Goal: Use online tool/utility

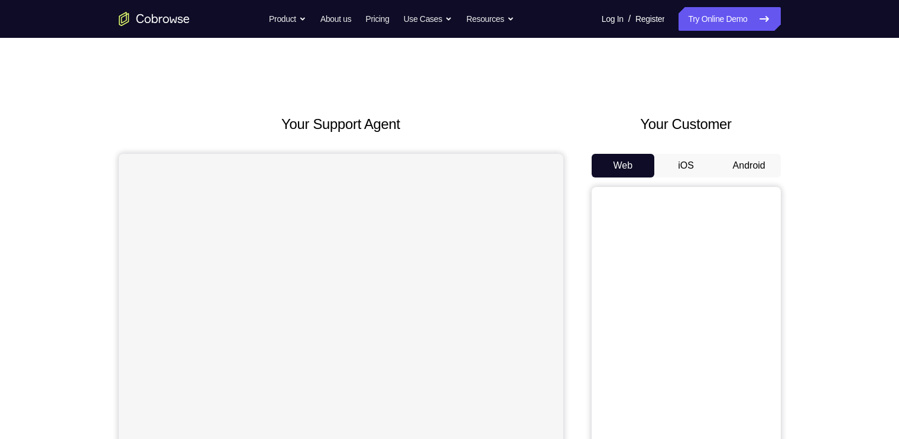
click at [739, 168] on button "Android" at bounding box center [748, 166] width 63 height 24
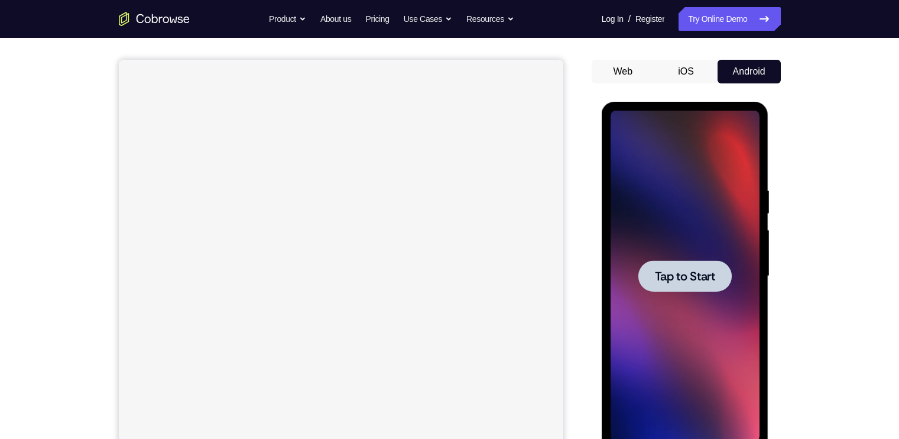
click at [706, 284] on div at bounding box center [684, 275] width 93 height 31
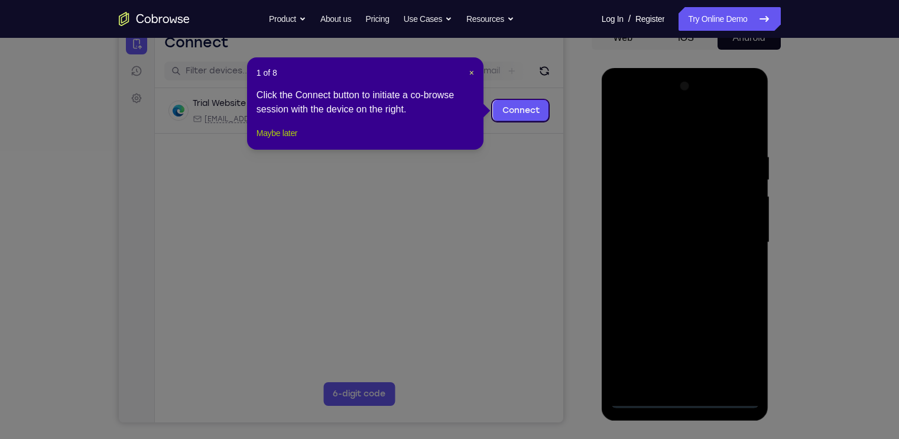
click at [271, 140] on button "Maybe later" at bounding box center [276, 133] width 41 height 14
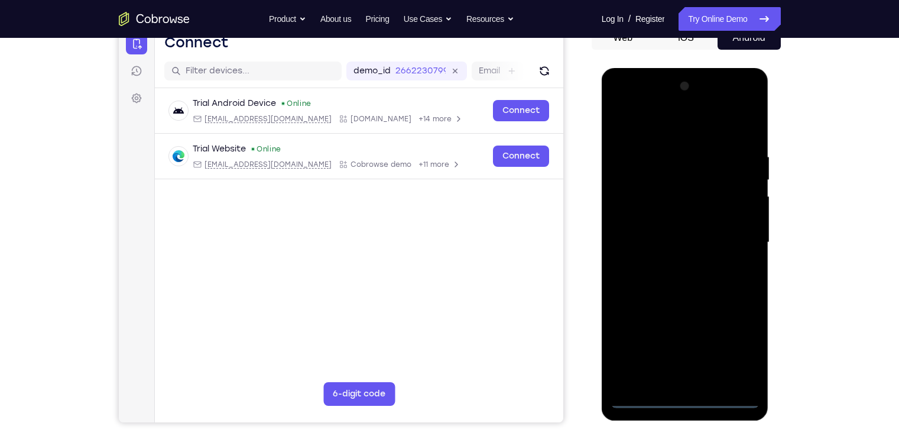
click at [684, 398] on div at bounding box center [684, 242] width 149 height 331
click at [733, 351] on div at bounding box center [684, 242] width 149 height 331
click at [677, 125] on div at bounding box center [684, 242] width 149 height 331
click at [739, 243] on div at bounding box center [684, 242] width 149 height 331
click at [699, 384] on div at bounding box center [684, 242] width 149 height 331
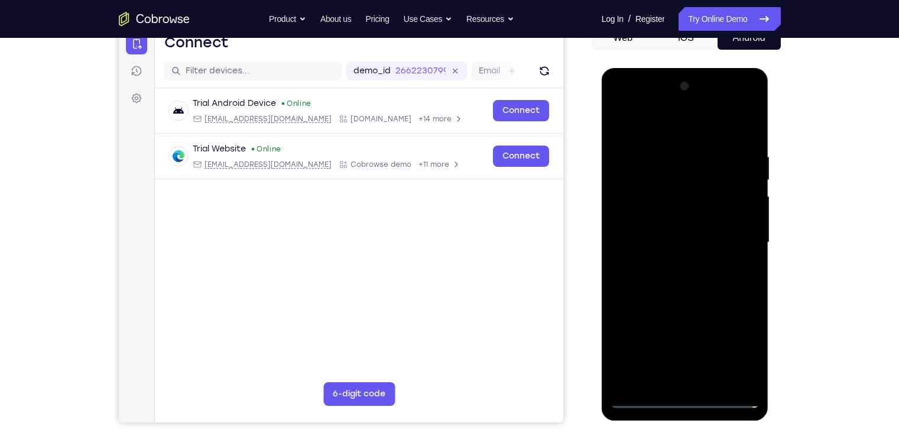
click at [690, 224] on div at bounding box center [684, 242] width 149 height 331
click at [682, 215] on div at bounding box center [684, 242] width 149 height 331
click at [681, 234] on div at bounding box center [684, 242] width 149 height 331
drag, startPoint x: 87, startPoint y: 172, endPoint x: 804, endPoint y: 242, distance: 719.7
click at [804, 242] on div "Your Support Agent Your Customer Web iOS Android Next Steps We’d be happy to gi…" at bounding box center [450, 300] width 756 height 780
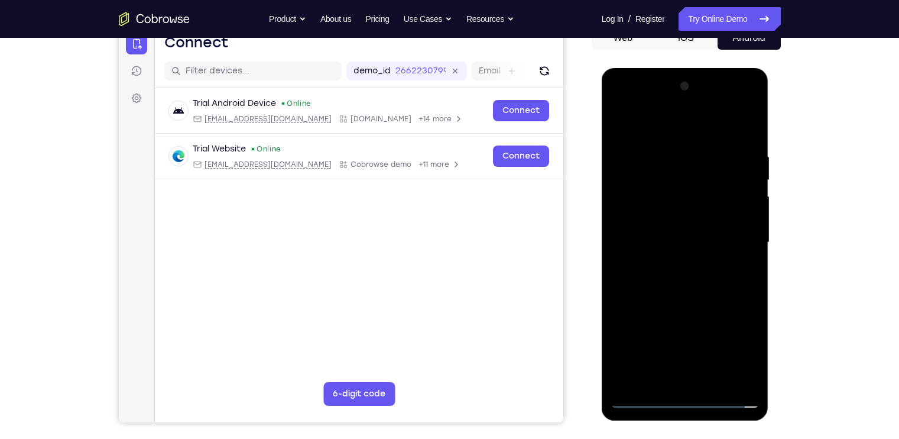
click at [712, 287] on div at bounding box center [684, 242] width 149 height 331
click at [681, 280] on div at bounding box center [684, 242] width 149 height 331
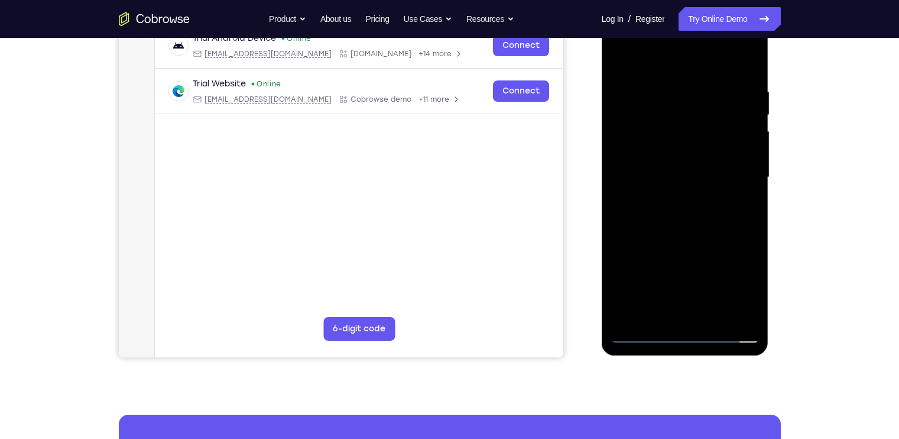
scroll to position [193, 0]
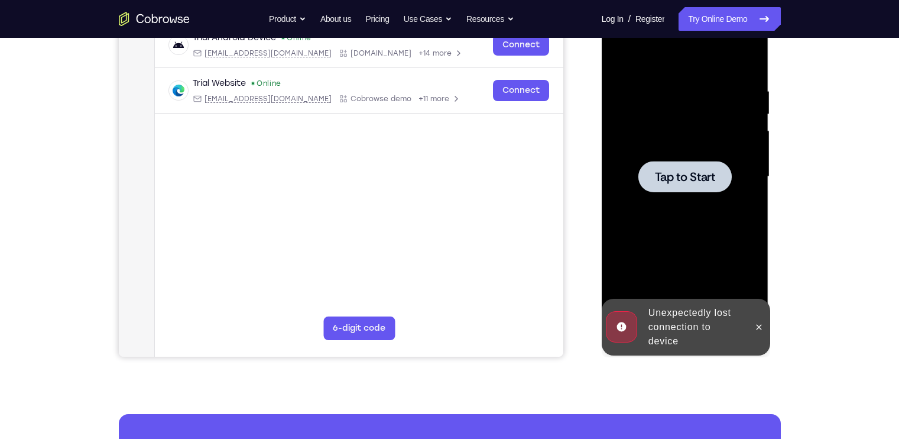
click at [690, 163] on div at bounding box center [684, 176] width 93 height 31
click at [759, 324] on icon at bounding box center [758, 326] width 9 height 9
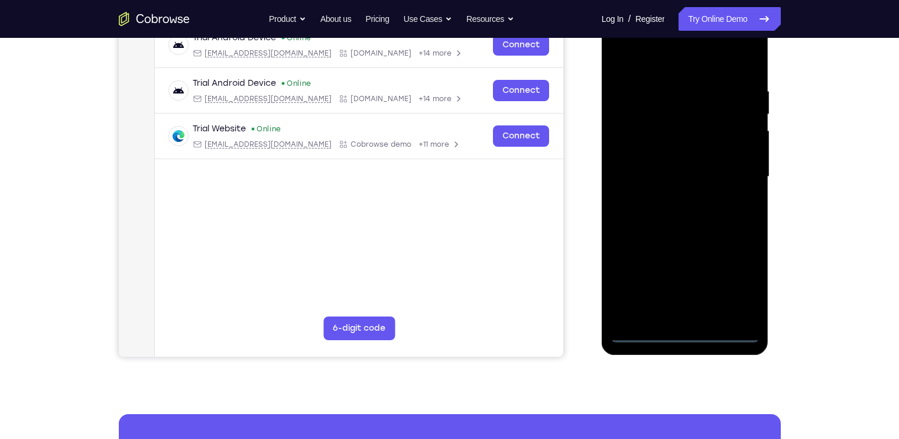
click at [691, 329] on div at bounding box center [684, 176] width 149 height 331
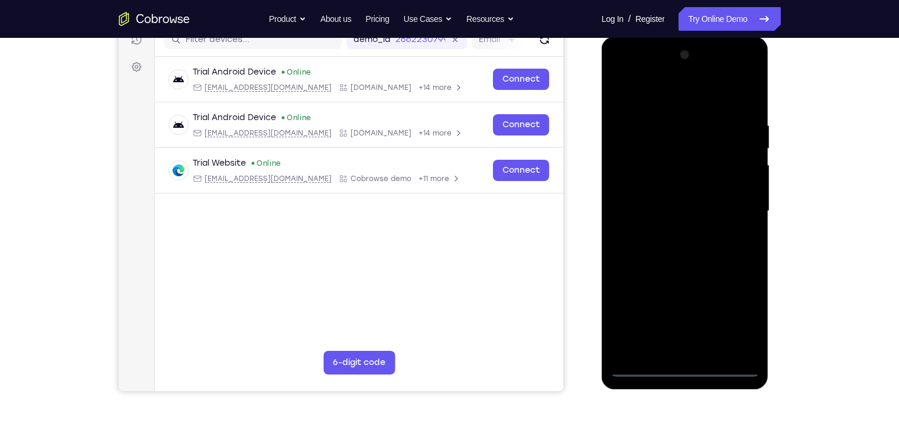
scroll to position [160, 0]
click at [684, 372] on div at bounding box center [684, 210] width 149 height 331
click at [741, 314] on div at bounding box center [684, 210] width 149 height 331
click at [694, 92] on div at bounding box center [684, 210] width 149 height 331
click at [735, 199] on div at bounding box center [684, 210] width 149 height 331
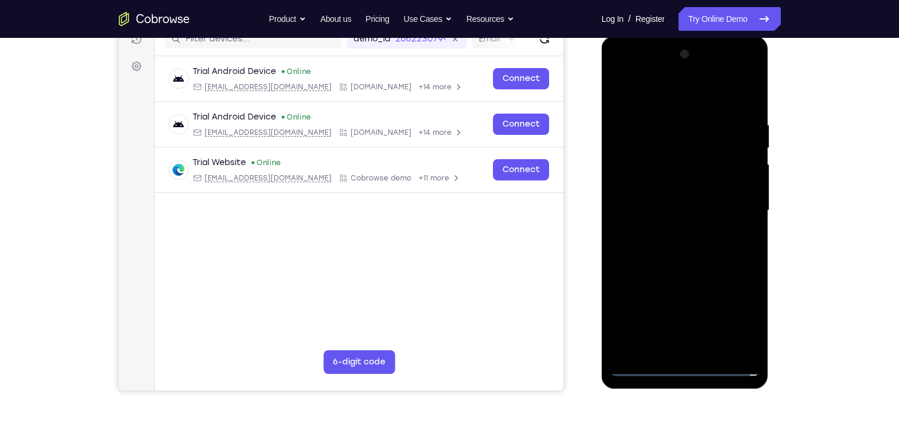
click at [681, 309] on div at bounding box center [684, 210] width 149 height 331
click at [707, 314] on div at bounding box center [684, 210] width 149 height 331
click at [670, 235] on div at bounding box center [684, 210] width 149 height 331
click at [671, 199] on div at bounding box center [684, 210] width 149 height 331
click at [672, 185] on div at bounding box center [684, 210] width 149 height 331
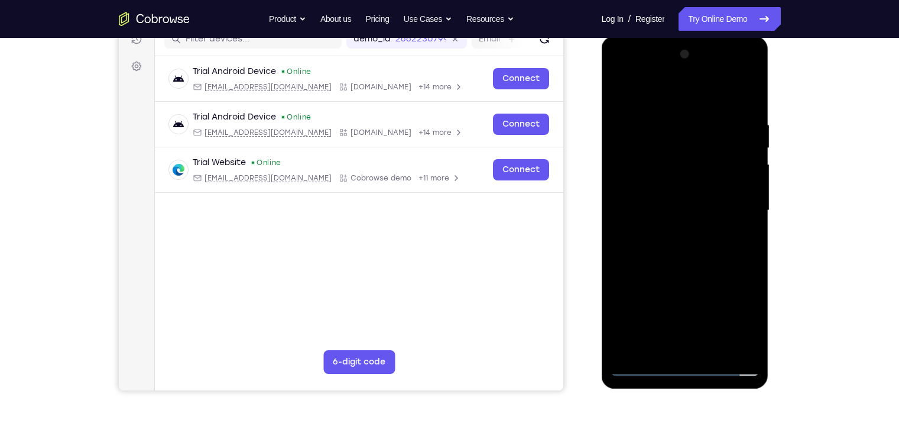
click at [692, 207] on div at bounding box center [684, 210] width 149 height 331
click at [697, 249] on div at bounding box center [684, 210] width 149 height 331
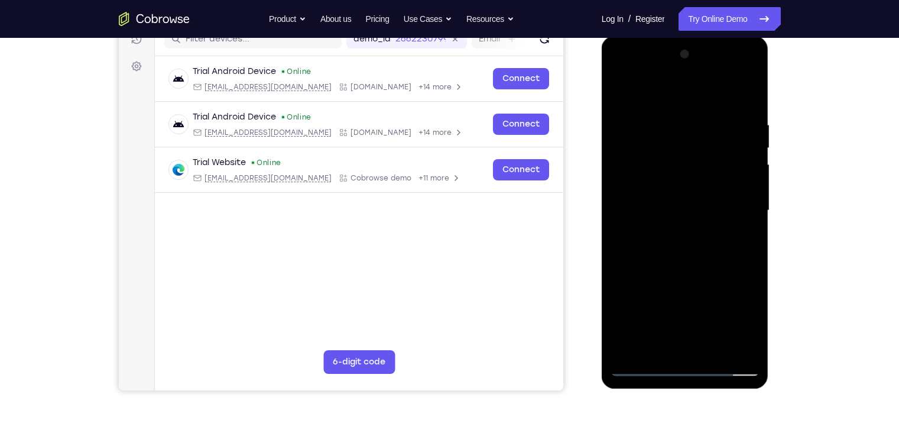
click at [697, 249] on div at bounding box center [684, 210] width 149 height 331
click at [742, 225] on div at bounding box center [684, 210] width 149 height 331
click at [672, 189] on div at bounding box center [684, 210] width 149 height 331
click at [681, 206] on div at bounding box center [684, 210] width 149 height 331
click at [706, 253] on div at bounding box center [684, 210] width 149 height 331
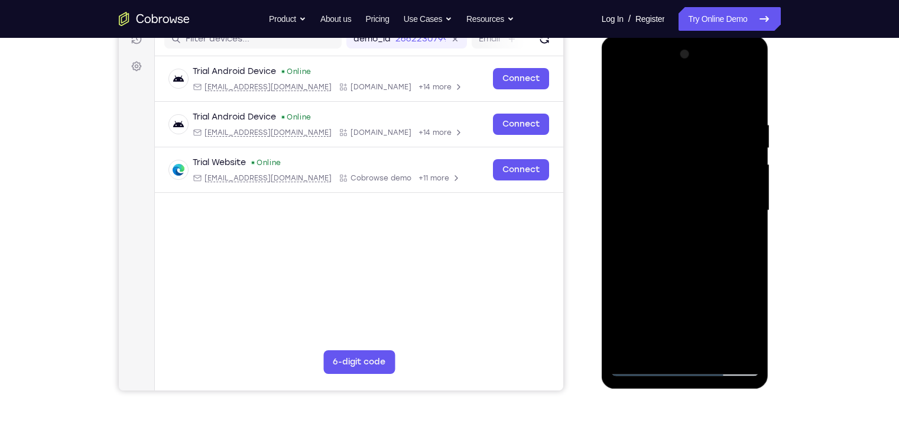
drag, startPoint x: 706, startPoint y: 284, endPoint x: 700, endPoint y: 204, distance: 80.0
click at [700, 204] on div at bounding box center [684, 210] width 149 height 331
click at [743, 92] on div at bounding box center [684, 210] width 149 height 331
click at [752, 86] on div at bounding box center [684, 210] width 149 height 331
click at [617, 86] on div at bounding box center [684, 210] width 149 height 331
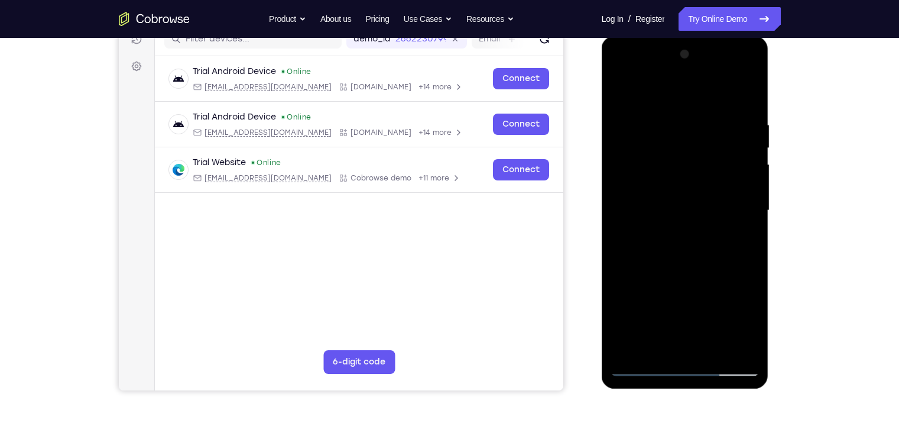
drag, startPoint x: 668, startPoint y: 256, endPoint x: 653, endPoint y: 171, distance: 85.9
click at [653, 171] on div at bounding box center [684, 210] width 149 height 331
click at [749, 346] on div at bounding box center [684, 210] width 149 height 331
click at [719, 346] on div at bounding box center [684, 210] width 149 height 331
click at [699, 267] on div at bounding box center [684, 210] width 149 height 331
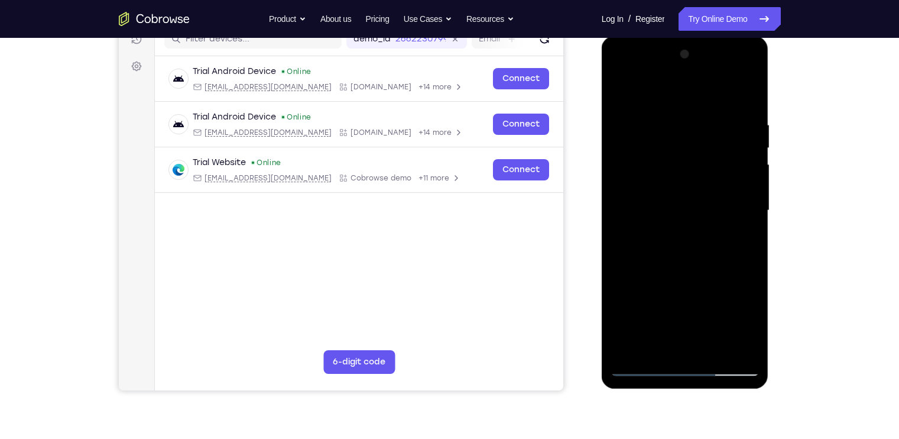
click at [733, 231] on div at bounding box center [684, 210] width 149 height 331
click at [704, 197] on div at bounding box center [684, 210] width 149 height 331
drag, startPoint x: 704, startPoint y: 246, endPoint x: 704, endPoint y: 305, distance: 59.1
click at [704, 305] on div at bounding box center [684, 210] width 149 height 331
drag, startPoint x: 702, startPoint y: 217, endPoint x: 702, endPoint y: 279, distance: 61.5
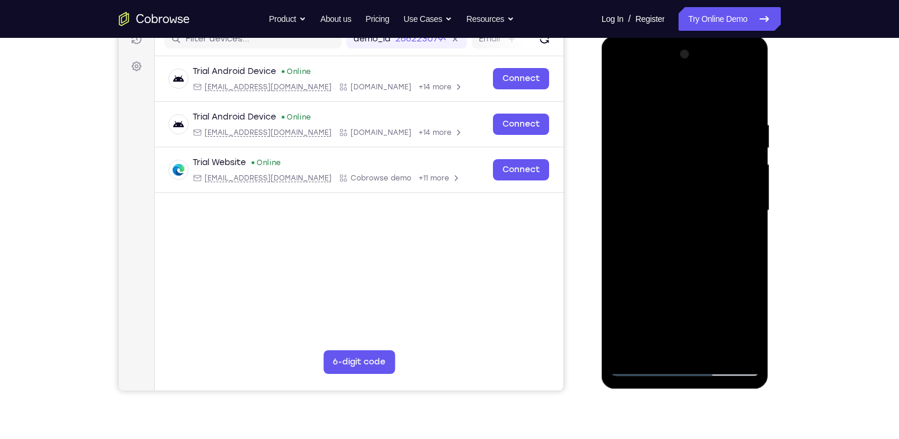
click at [702, 279] on div at bounding box center [684, 210] width 149 height 331
drag, startPoint x: 713, startPoint y: 190, endPoint x: 713, endPoint y: 285, distance: 94.6
click at [713, 285] on div at bounding box center [684, 210] width 149 height 331
drag, startPoint x: 709, startPoint y: 187, endPoint x: 709, endPoint y: 241, distance: 53.8
click at [709, 241] on div at bounding box center [684, 210] width 149 height 331
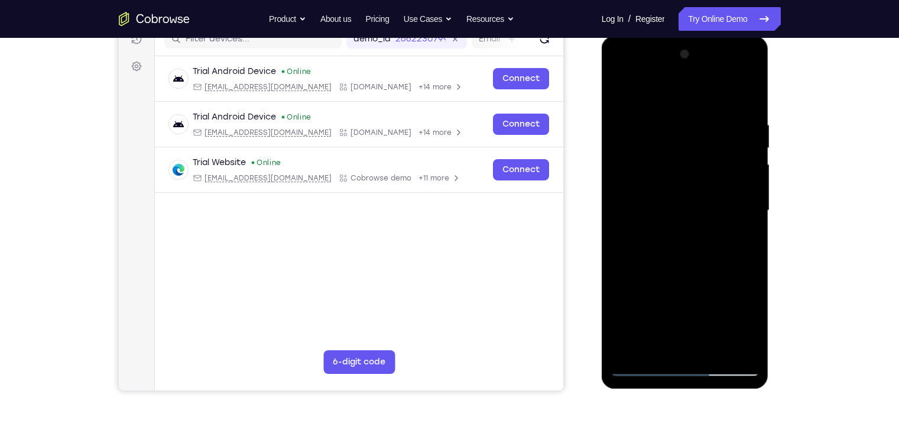
drag, startPoint x: 691, startPoint y: 271, endPoint x: 690, endPoint y: 210, distance: 60.9
click at [690, 210] on div at bounding box center [684, 210] width 149 height 331
drag, startPoint x: 707, startPoint y: 268, endPoint x: 700, endPoint y: 236, distance: 32.7
click at [700, 236] on div at bounding box center [684, 210] width 149 height 331
drag, startPoint x: 678, startPoint y: 277, endPoint x: 679, endPoint y: 213, distance: 63.8
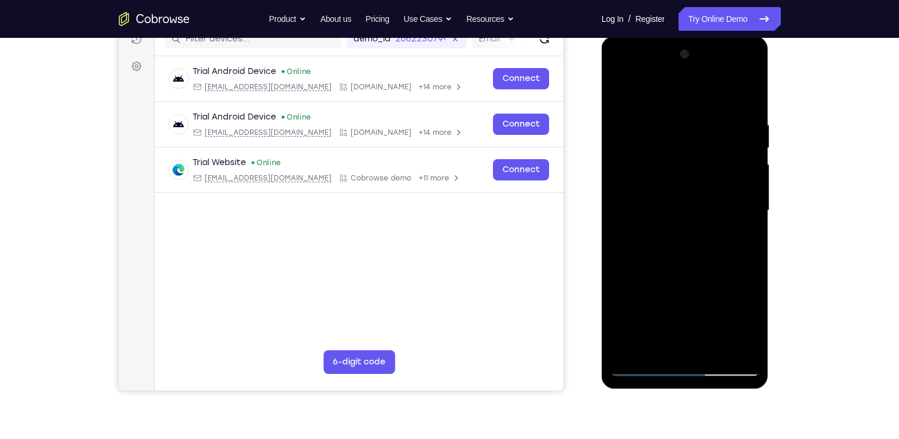
click at [679, 213] on div at bounding box center [684, 210] width 149 height 331
drag, startPoint x: 687, startPoint y: 266, endPoint x: 675, endPoint y: 186, distance: 81.3
click at [675, 186] on div at bounding box center [684, 210] width 149 height 331
drag, startPoint x: 692, startPoint y: 264, endPoint x: 690, endPoint y: 223, distance: 40.8
click at [690, 223] on div at bounding box center [684, 210] width 149 height 331
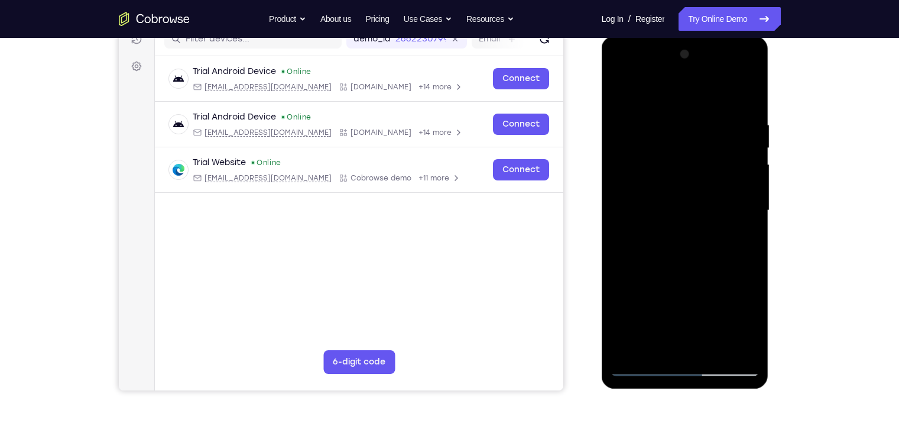
drag, startPoint x: 723, startPoint y: 294, endPoint x: 714, endPoint y: 246, distance: 49.2
click at [714, 246] on div at bounding box center [684, 210] width 149 height 331
drag, startPoint x: 716, startPoint y: 282, endPoint x: 716, endPoint y: 204, distance: 78.0
click at [716, 204] on div at bounding box center [684, 210] width 149 height 331
click at [658, 250] on div at bounding box center [684, 210] width 149 height 331
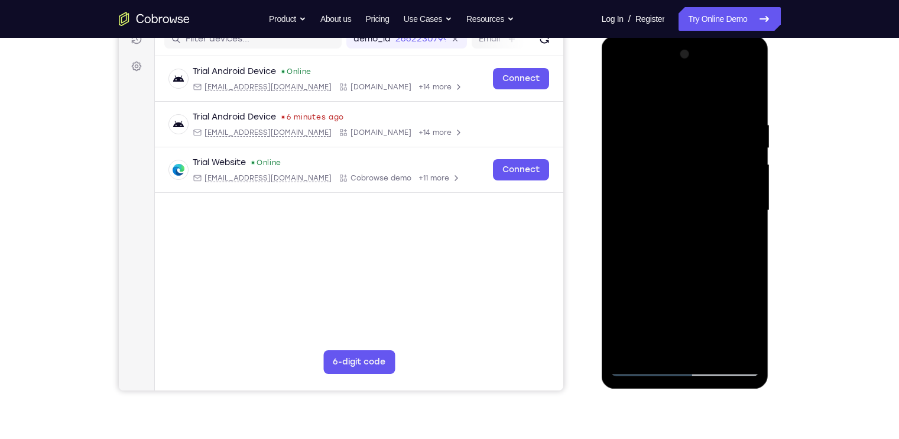
click at [749, 257] on div at bounding box center [684, 210] width 149 height 331
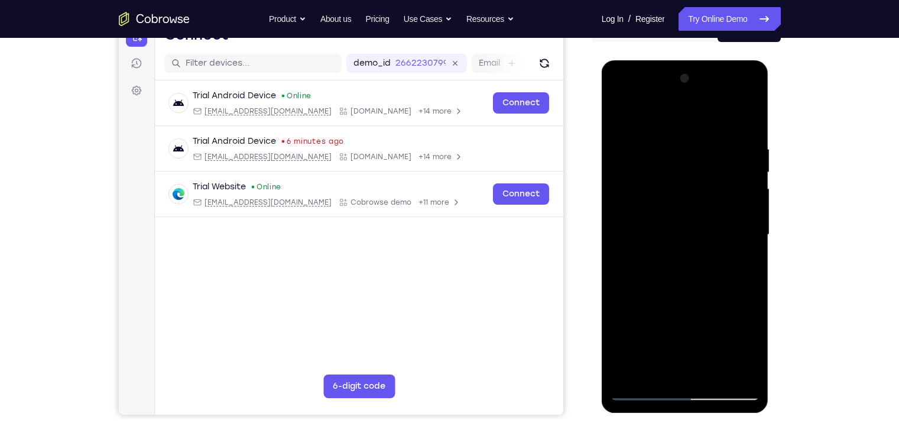
scroll to position [135, 0]
click at [618, 113] on div at bounding box center [684, 235] width 149 height 331
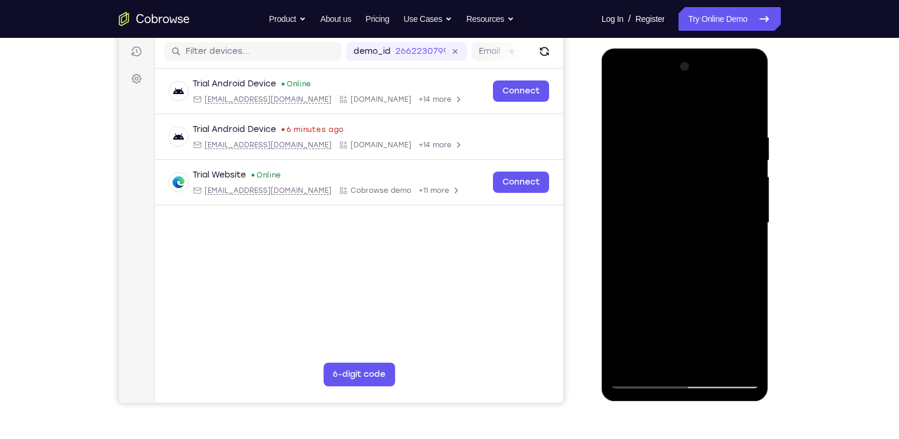
scroll to position [150, 0]
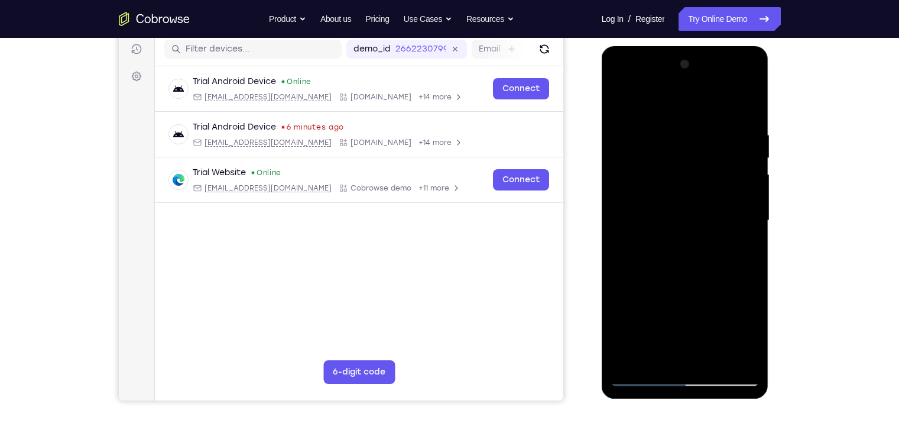
click at [740, 361] on div at bounding box center [684, 220] width 149 height 331
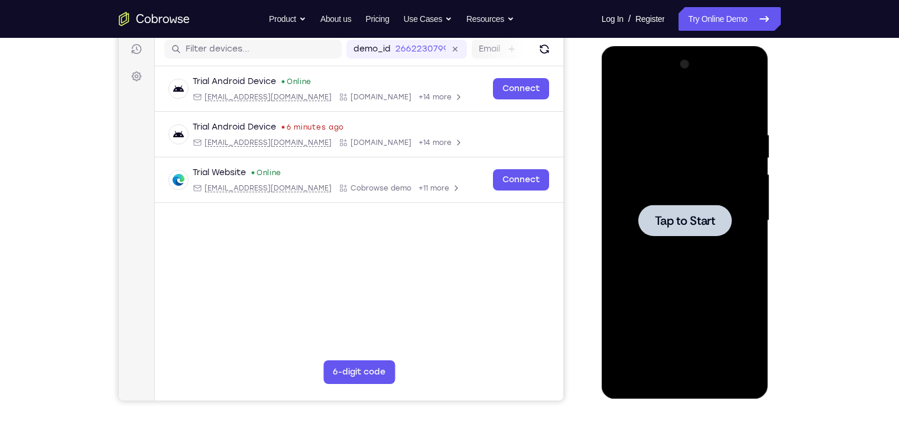
click at [725, 218] on div at bounding box center [684, 219] width 93 height 31
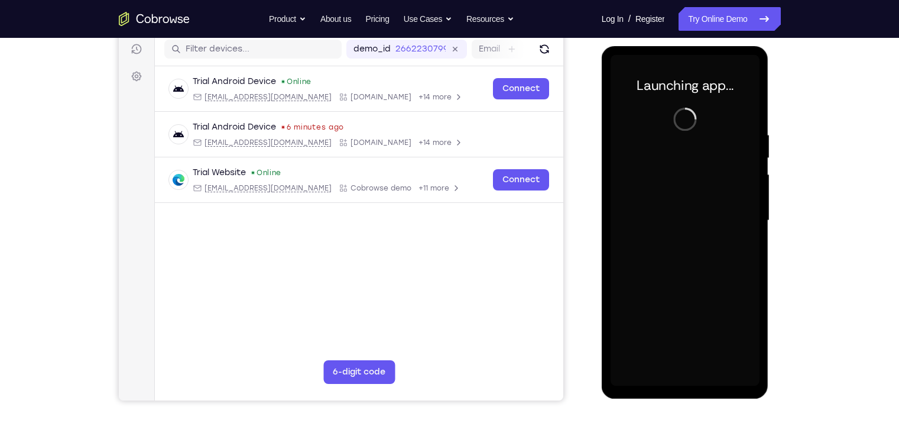
scroll to position [138, 0]
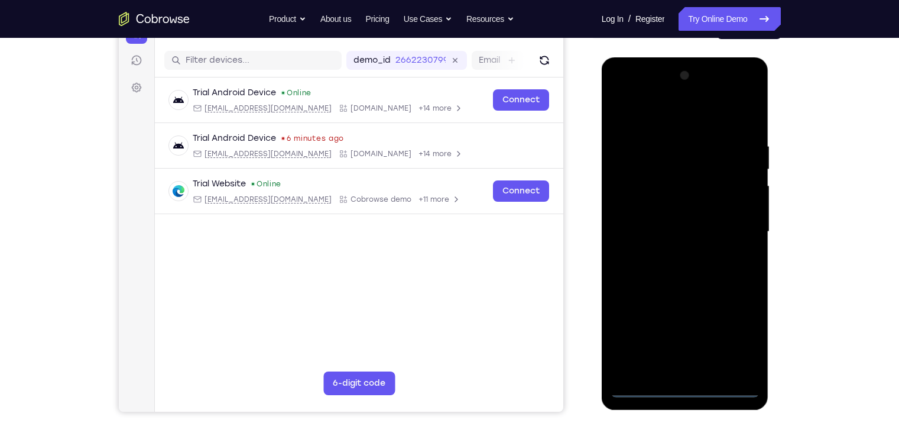
click at [681, 385] on div at bounding box center [684, 231] width 149 height 331
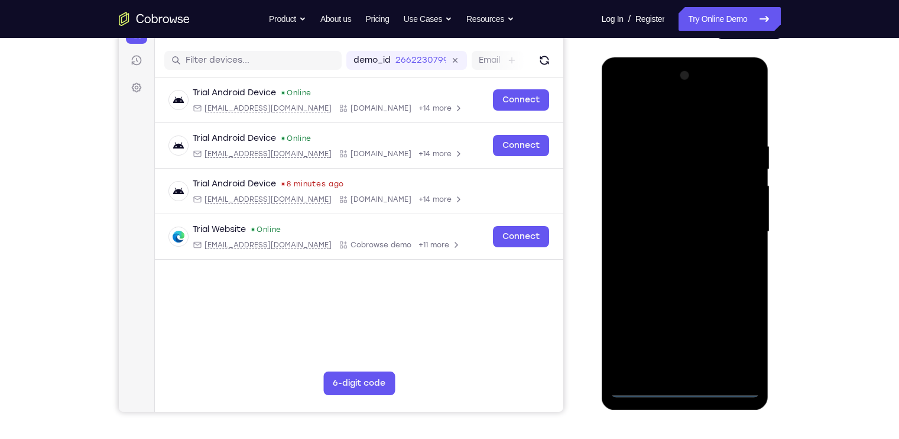
click at [739, 330] on div at bounding box center [684, 231] width 149 height 331
click at [662, 112] on div at bounding box center [684, 231] width 149 height 331
click at [729, 237] on div at bounding box center [684, 231] width 149 height 331
click at [735, 221] on div at bounding box center [684, 231] width 149 height 331
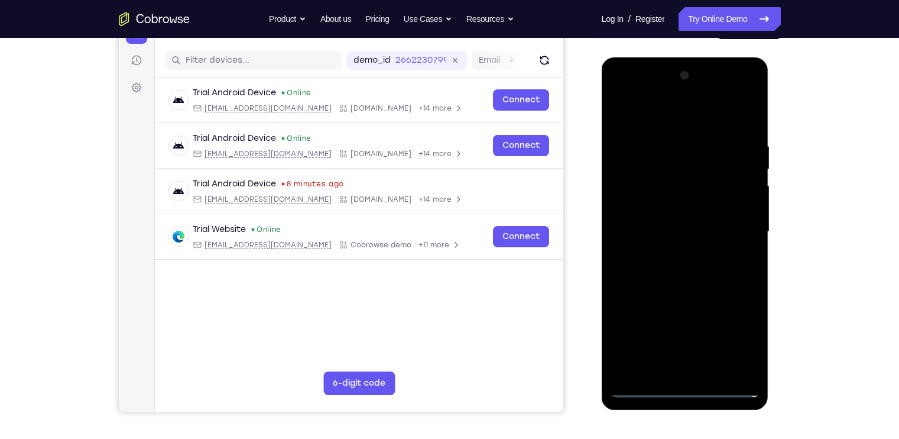
click at [666, 252] on div at bounding box center [684, 231] width 149 height 331
click at [660, 224] on div at bounding box center [684, 231] width 149 height 331
click at [660, 208] on div at bounding box center [684, 231] width 149 height 331
click at [703, 233] on div at bounding box center [684, 231] width 149 height 331
click at [707, 270] on div at bounding box center [684, 231] width 149 height 331
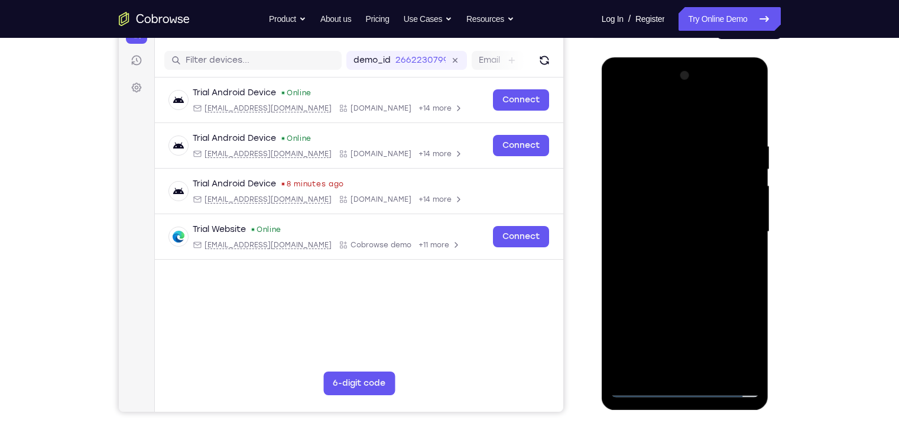
click at [695, 261] on div at bounding box center [684, 231] width 149 height 331
click at [703, 267] on div at bounding box center [684, 231] width 149 height 331
click at [742, 370] on div at bounding box center [684, 231] width 149 height 331
click at [694, 281] on div at bounding box center [684, 231] width 149 height 331
click at [751, 363] on div at bounding box center [684, 231] width 149 height 331
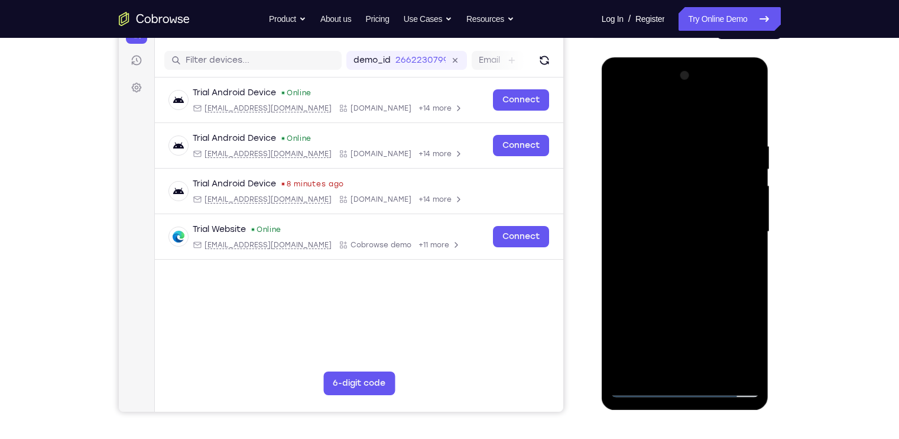
click at [743, 368] on div at bounding box center [684, 231] width 149 height 331
click at [751, 112] on div at bounding box center [684, 231] width 149 height 331
click at [685, 294] on div at bounding box center [684, 231] width 149 height 331
click at [647, 128] on div at bounding box center [684, 231] width 149 height 331
click at [684, 346] on div at bounding box center [684, 231] width 149 height 331
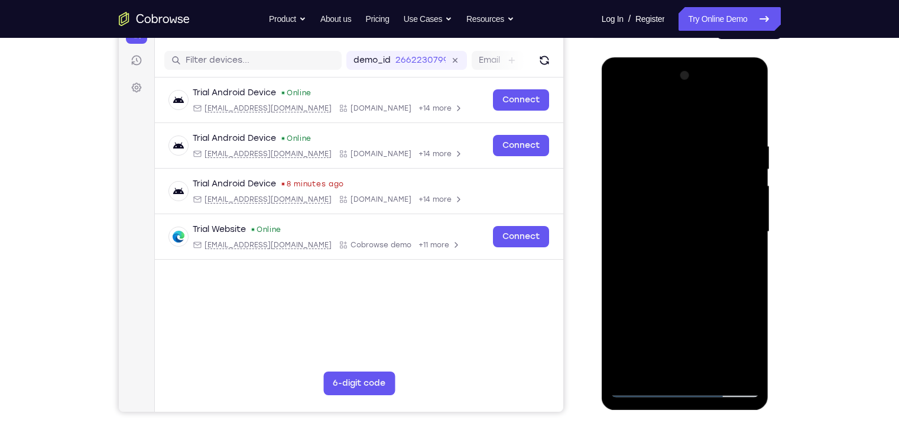
click at [710, 366] on div at bounding box center [684, 231] width 149 height 331
click at [734, 89] on div at bounding box center [684, 231] width 149 height 331
click at [674, 116] on div at bounding box center [684, 231] width 149 height 331
drag, startPoint x: 677, startPoint y: 298, endPoint x: 678, endPoint y: 186, distance: 112.3
click at [678, 186] on div at bounding box center [684, 231] width 149 height 331
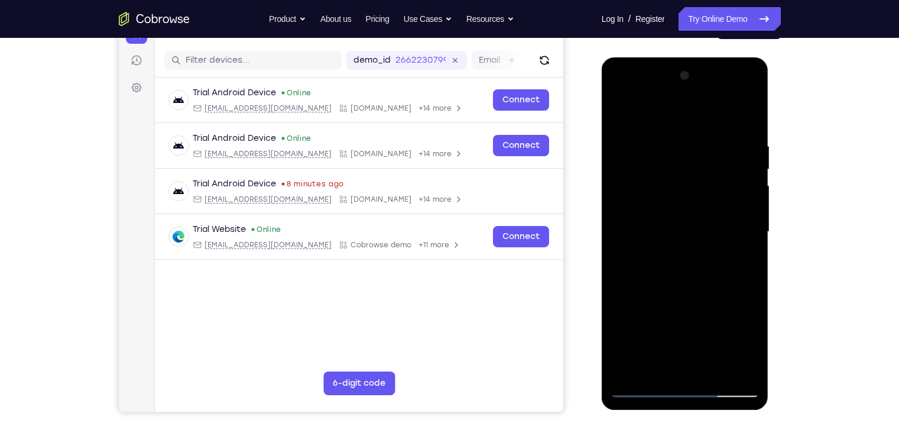
drag, startPoint x: 678, startPoint y: 254, endPoint x: 681, endPoint y: 197, distance: 56.3
click at [681, 197] on div at bounding box center [684, 231] width 149 height 331
click at [631, 363] on div at bounding box center [684, 231] width 149 height 331
click at [670, 147] on div at bounding box center [684, 231] width 149 height 331
click at [738, 171] on div at bounding box center [684, 231] width 149 height 331
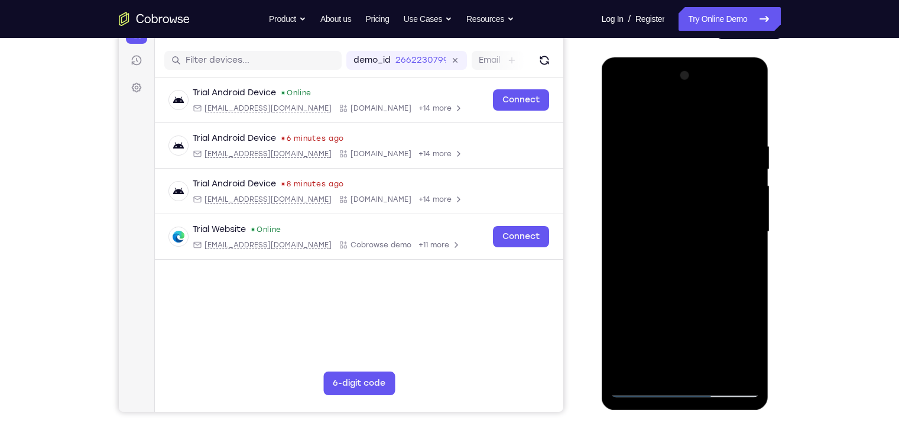
click at [746, 113] on div at bounding box center [684, 231] width 149 height 331
drag, startPoint x: 748, startPoint y: 138, endPoint x: 683, endPoint y: 147, distance: 65.0
click at [683, 147] on div at bounding box center [684, 231] width 149 height 331
click at [635, 138] on div at bounding box center [684, 231] width 149 height 331
click at [746, 115] on div at bounding box center [684, 231] width 149 height 331
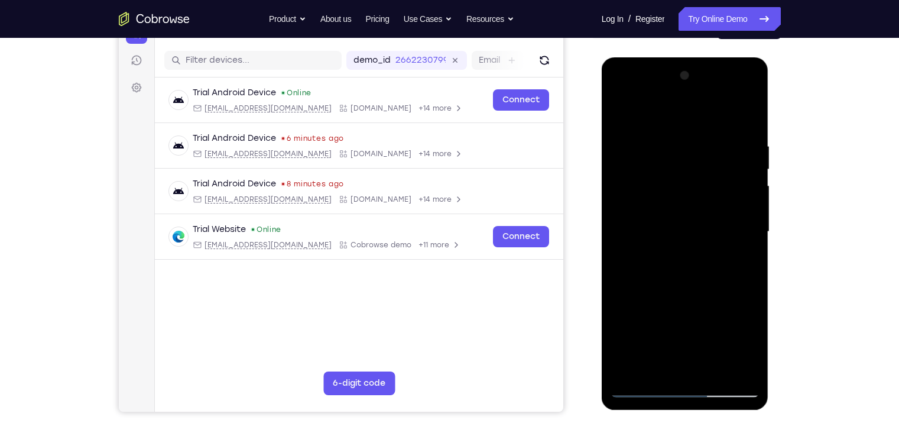
drag, startPoint x: 718, startPoint y: 256, endPoint x: 688, endPoint y: 151, distance: 109.3
click at [688, 151] on div at bounding box center [684, 231] width 149 height 331
drag, startPoint x: 701, startPoint y: 317, endPoint x: 681, endPoint y: 165, distance: 153.3
click at [681, 165] on div at bounding box center [684, 231] width 149 height 331
drag, startPoint x: 703, startPoint y: 291, endPoint x: 694, endPoint y: 151, distance: 140.9
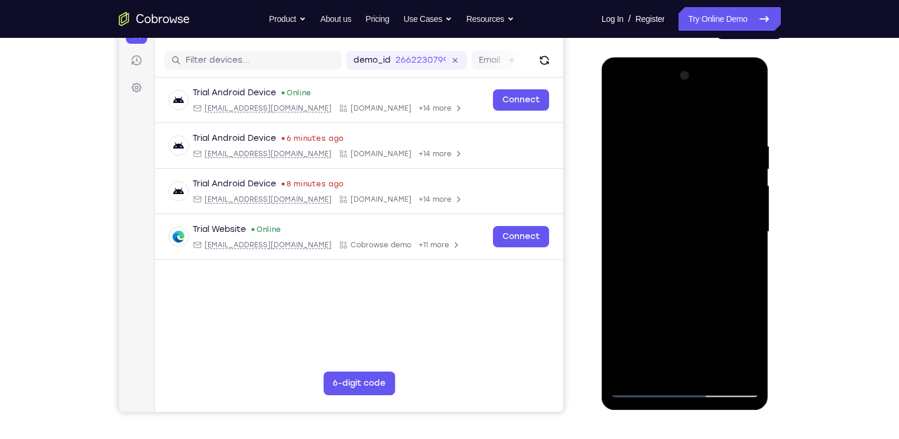
click at [694, 151] on div at bounding box center [684, 231] width 149 height 331
drag, startPoint x: 720, startPoint y: 333, endPoint x: 703, endPoint y: 193, distance: 141.7
click at [703, 193] on div at bounding box center [684, 231] width 149 height 331
drag, startPoint x: 720, startPoint y: 293, endPoint x: 709, endPoint y: 198, distance: 95.2
click at [709, 198] on div at bounding box center [684, 231] width 149 height 331
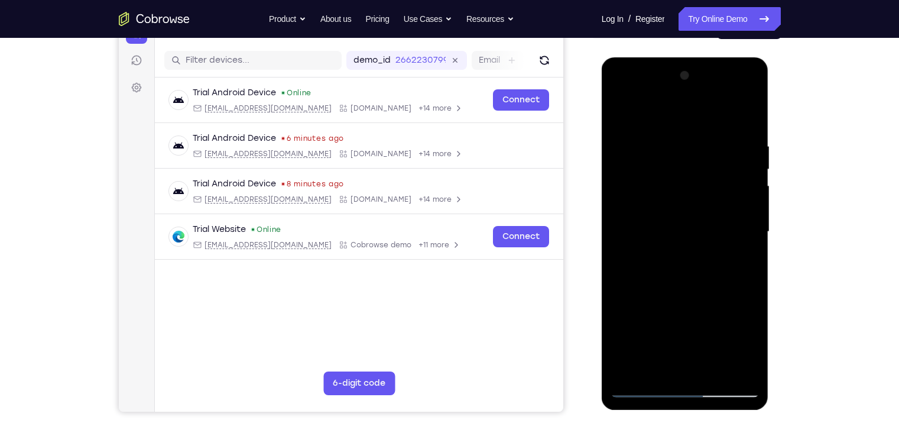
click at [713, 374] on div at bounding box center [684, 231] width 149 height 331
click at [697, 298] on div at bounding box center [684, 231] width 149 height 331
click at [686, 211] on div at bounding box center [684, 231] width 149 height 331
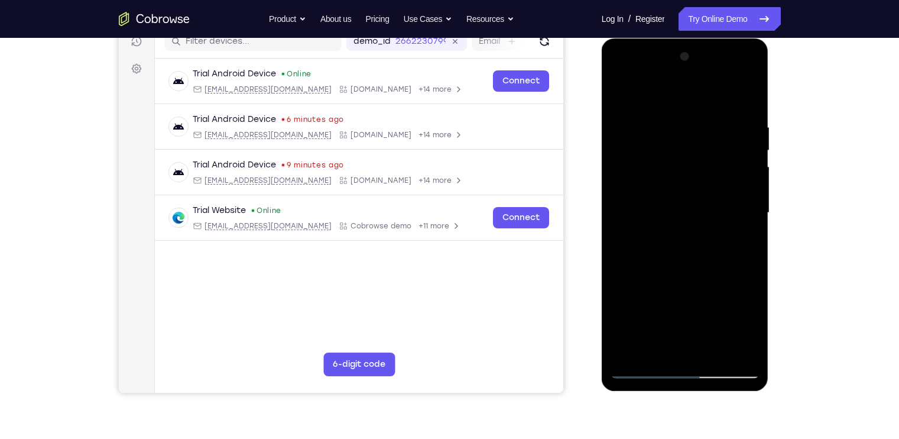
scroll to position [159, 0]
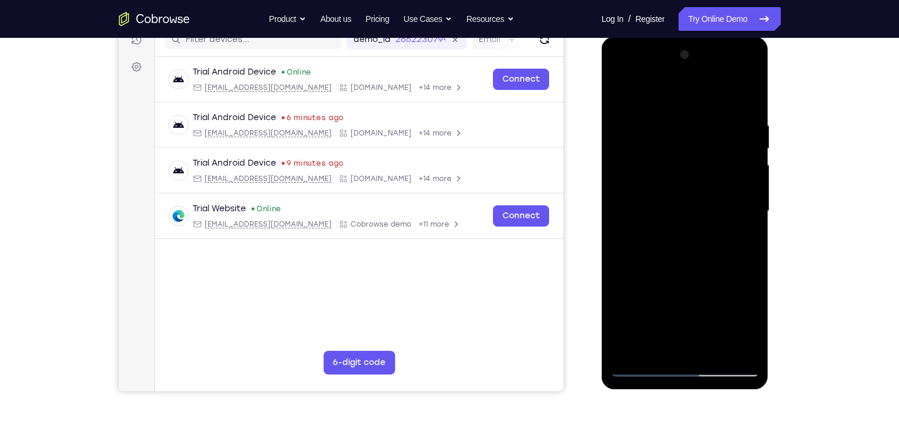
drag, startPoint x: 709, startPoint y: 187, endPoint x: 687, endPoint y: 280, distance: 95.8
click at [687, 280] on div at bounding box center [684, 211] width 149 height 331
drag, startPoint x: 714, startPoint y: 160, endPoint x: 710, endPoint y: 216, distance: 55.7
click at [710, 216] on div at bounding box center [684, 211] width 149 height 331
drag, startPoint x: 715, startPoint y: 206, endPoint x: 708, endPoint y: 306, distance: 100.7
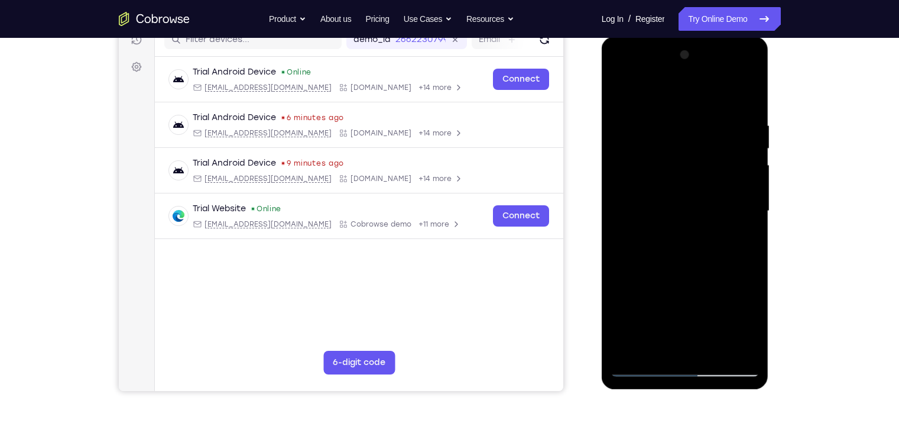
click at [708, 306] on div at bounding box center [684, 211] width 149 height 331
click at [724, 250] on div at bounding box center [684, 211] width 149 height 331
click at [716, 256] on div at bounding box center [684, 211] width 149 height 331
click at [740, 238] on div at bounding box center [684, 211] width 149 height 331
drag, startPoint x: 739, startPoint y: 172, endPoint x: 739, endPoint y: 238, distance: 66.2
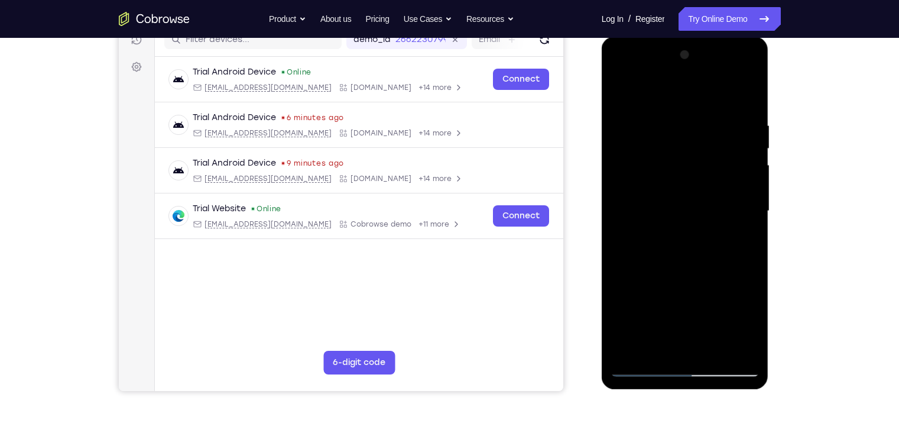
click at [739, 238] on div at bounding box center [684, 211] width 149 height 331
drag, startPoint x: 719, startPoint y: 142, endPoint x: 712, endPoint y: 247, distance: 105.4
click at [712, 247] on div at bounding box center [684, 211] width 149 height 331
drag, startPoint x: 735, startPoint y: 125, endPoint x: 735, endPoint y: 185, distance: 59.7
click at [735, 185] on div at bounding box center [684, 211] width 149 height 331
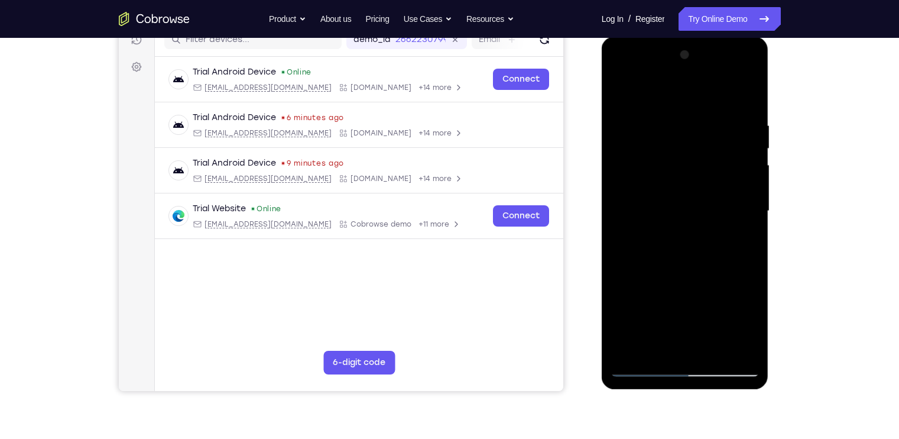
drag, startPoint x: 687, startPoint y: 151, endPoint x: 687, endPoint y: 201, distance: 49.6
click at [687, 201] on div at bounding box center [684, 211] width 149 height 331
drag, startPoint x: 732, startPoint y: 172, endPoint x: 728, endPoint y: 145, distance: 27.5
click at [728, 145] on div at bounding box center [684, 211] width 149 height 331
click at [739, 169] on div at bounding box center [684, 211] width 149 height 331
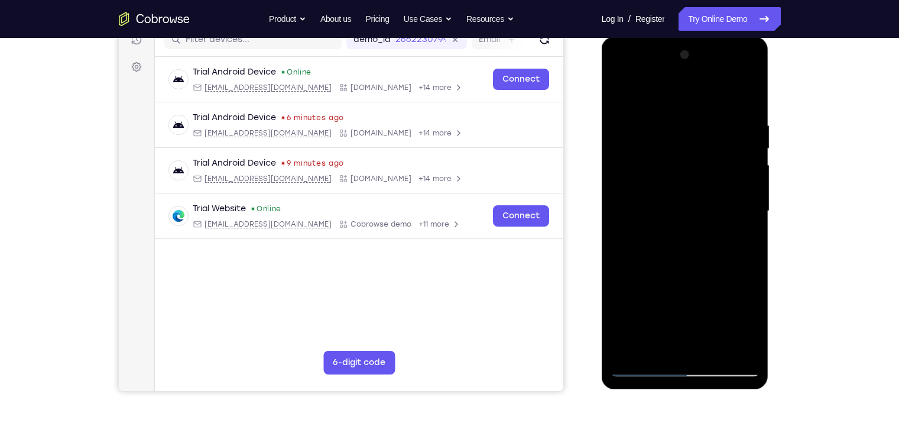
drag, startPoint x: 735, startPoint y: 138, endPoint x: 732, endPoint y: 228, distance: 90.5
click at [732, 228] on div at bounding box center [684, 211] width 149 height 331
drag, startPoint x: 723, startPoint y: 156, endPoint x: 721, endPoint y: 232, distance: 76.3
click at [721, 232] on div at bounding box center [684, 211] width 149 height 331
click at [716, 181] on div at bounding box center [684, 211] width 149 height 331
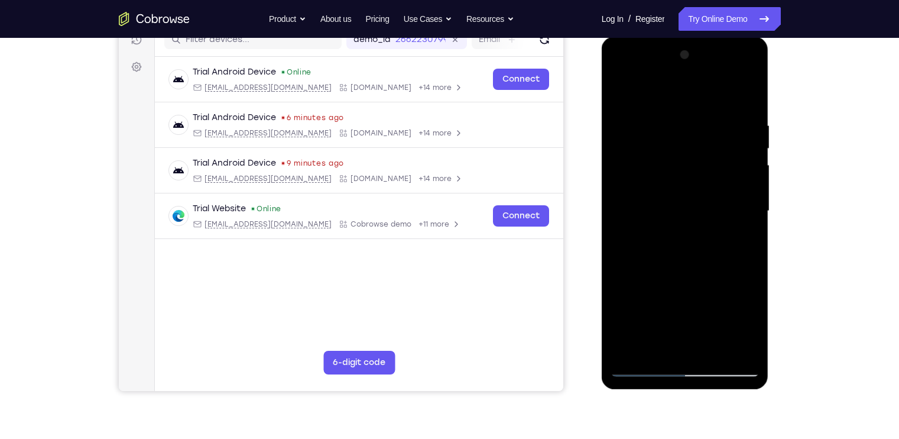
click at [713, 201] on div at bounding box center [684, 211] width 149 height 331
click at [749, 321] on div at bounding box center [684, 211] width 149 height 331
click at [744, 236] on div at bounding box center [684, 211] width 149 height 331
drag, startPoint x: 683, startPoint y: 155, endPoint x: 697, endPoint y: 258, distance: 103.7
click at [697, 258] on div at bounding box center [684, 211] width 149 height 331
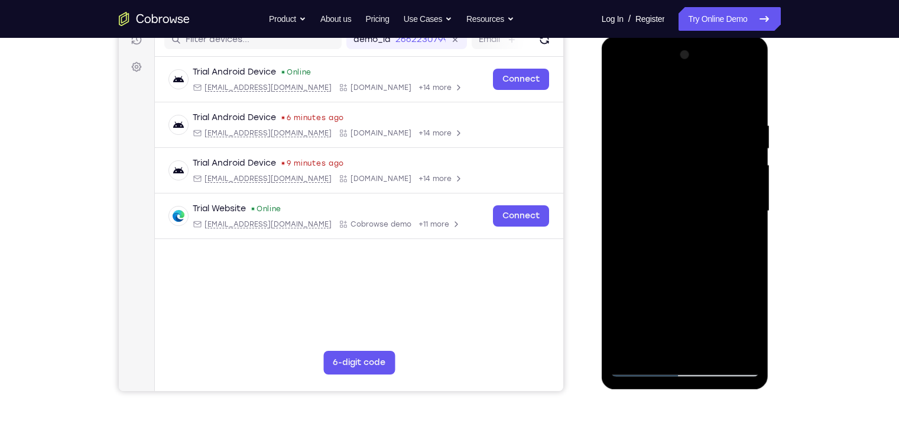
drag, startPoint x: 684, startPoint y: 131, endPoint x: 697, endPoint y: 228, distance: 98.4
click at [697, 228] on div at bounding box center [684, 211] width 149 height 331
drag, startPoint x: 707, startPoint y: 129, endPoint x: 710, endPoint y: 180, distance: 50.3
click at [710, 180] on div at bounding box center [684, 211] width 149 height 331
click at [734, 189] on div at bounding box center [684, 211] width 149 height 331
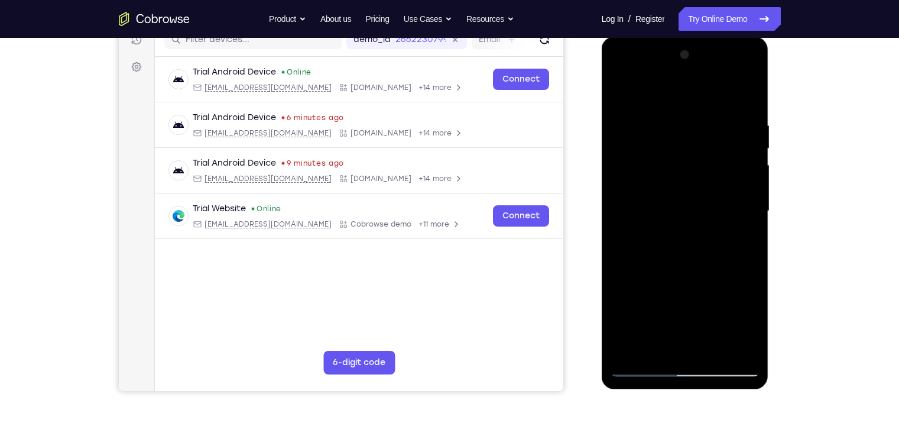
click at [739, 189] on div at bounding box center [684, 211] width 149 height 331
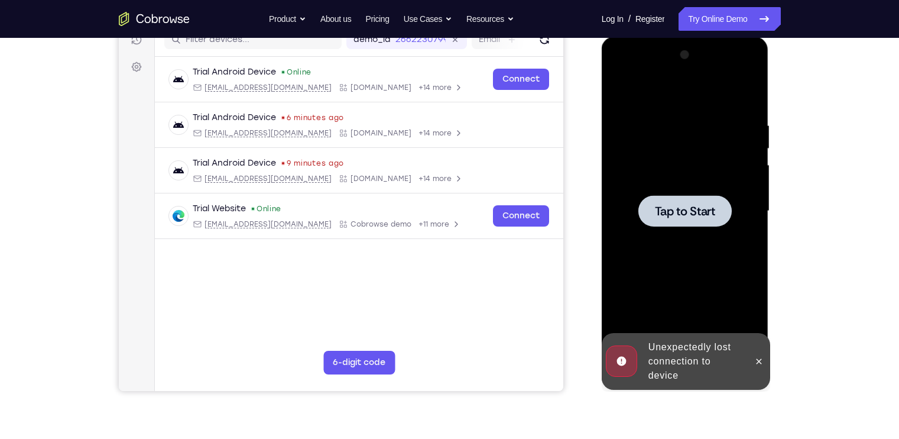
click at [683, 178] on div at bounding box center [684, 211] width 149 height 331
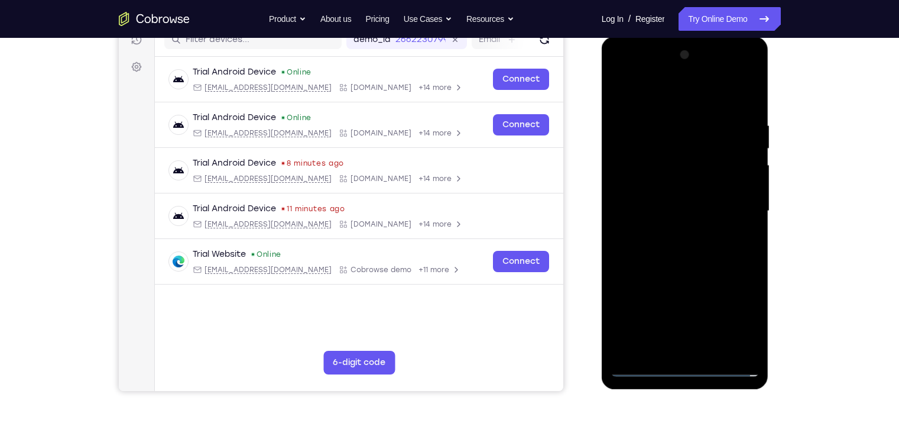
click at [690, 361] on div at bounding box center [684, 211] width 149 height 331
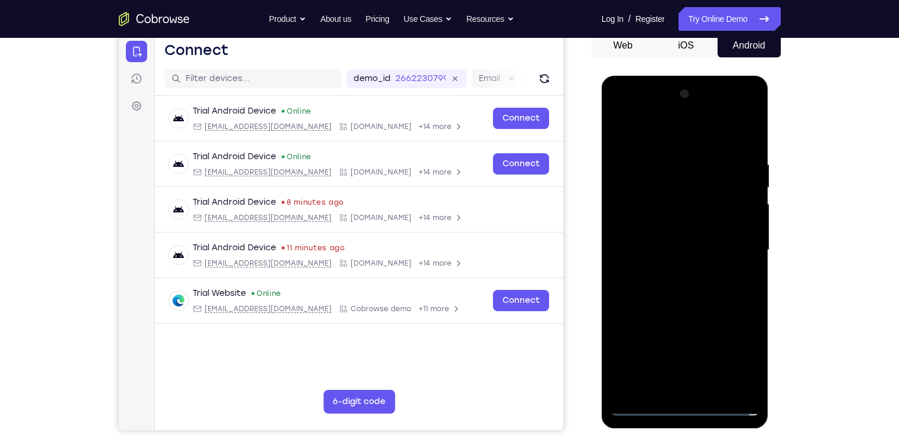
scroll to position [124, 0]
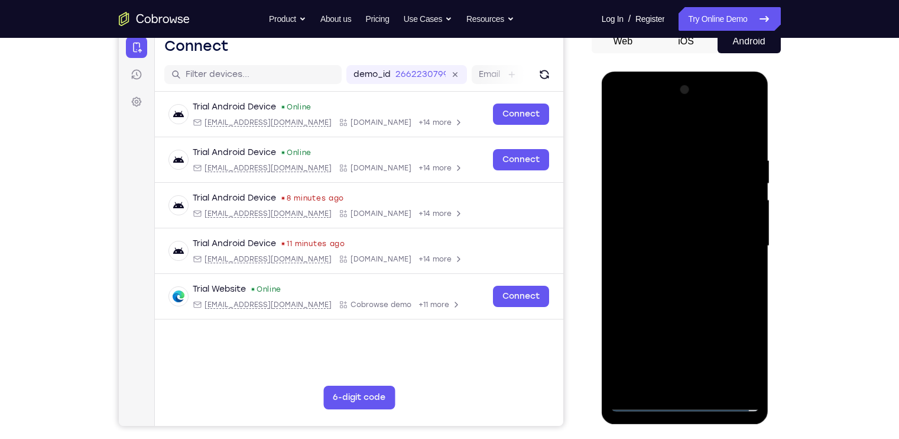
click at [683, 403] on div at bounding box center [684, 245] width 149 height 331
click at [744, 346] on div at bounding box center [684, 245] width 149 height 331
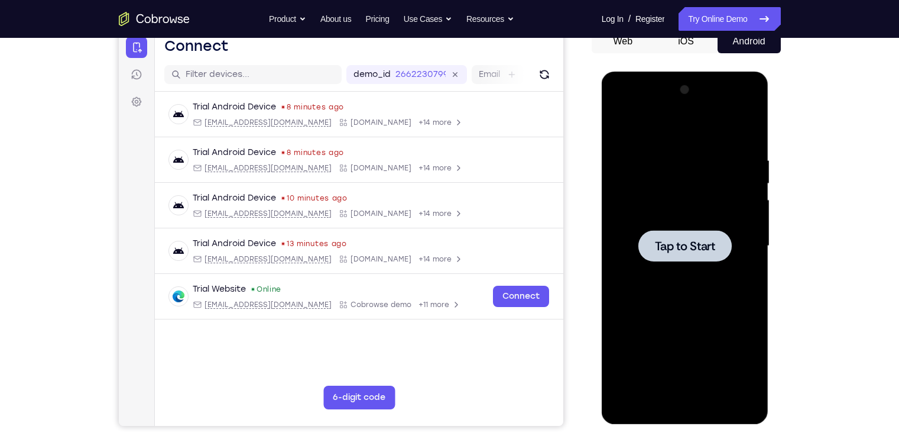
click at [652, 254] on div at bounding box center [684, 245] width 93 height 31
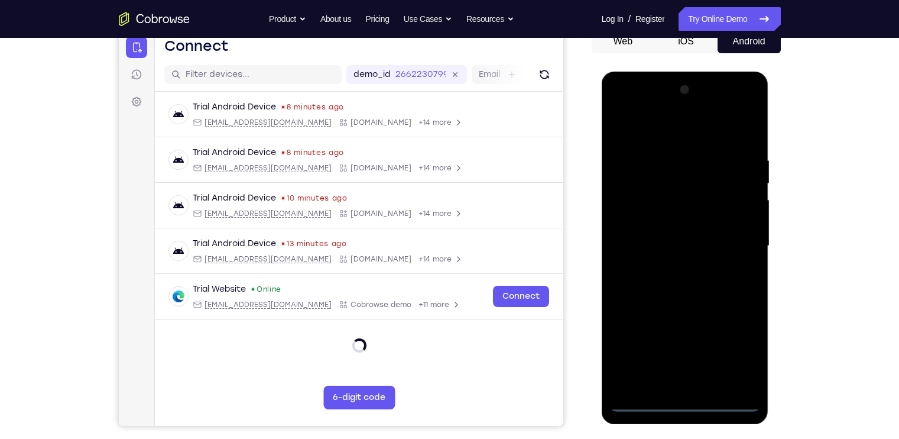
click at [687, 401] on div at bounding box center [684, 245] width 149 height 331
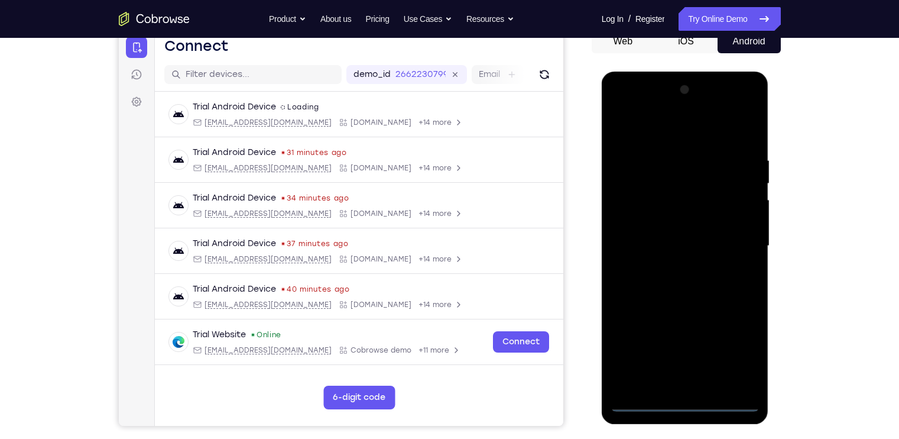
click at [738, 356] on div at bounding box center [684, 245] width 149 height 331
click at [670, 138] on div at bounding box center [684, 245] width 149 height 331
click at [733, 248] on div at bounding box center [684, 245] width 149 height 331
click at [673, 270] on div at bounding box center [684, 245] width 149 height 331
click at [677, 238] on div at bounding box center [684, 245] width 149 height 331
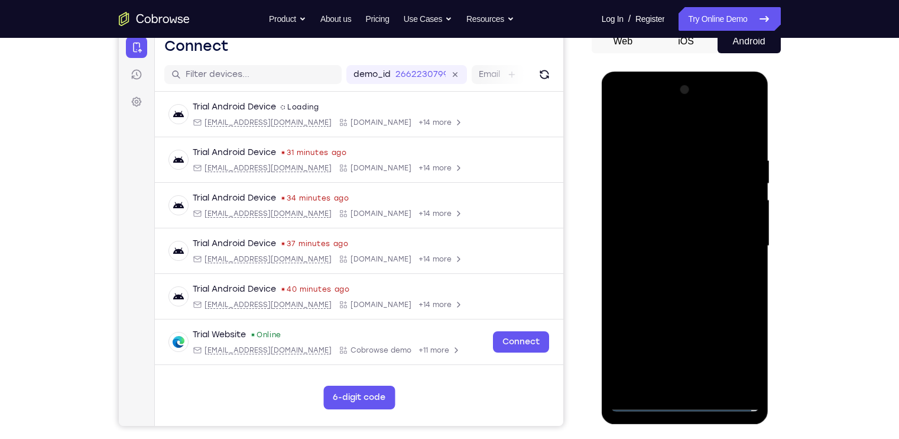
click at [680, 222] on div at bounding box center [684, 245] width 149 height 331
click at [703, 246] on div at bounding box center [684, 245] width 149 height 331
click at [714, 284] on div at bounding box center [684, 245] width 149 height 331
click at [708, 284] on div at bounding box center [684, 245] width 149 height 331
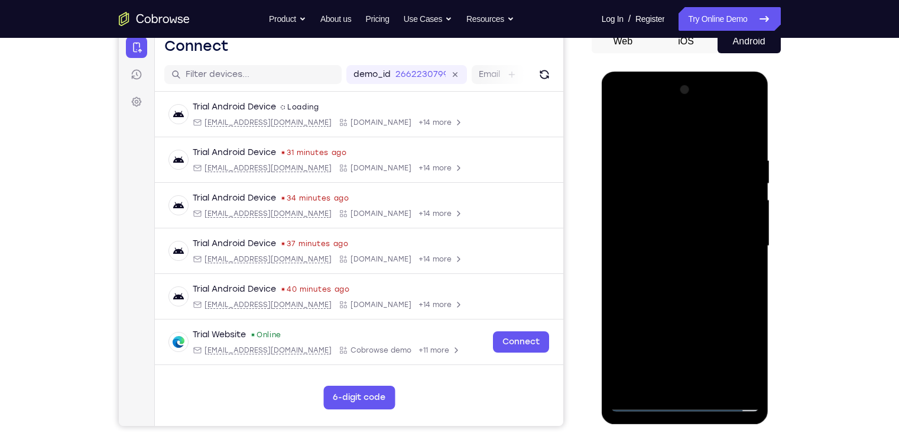
click at [712, 387] on div at bounding box center [684, 245] width 149 height 331
click at [675, 288] on div at bounding box center [684, 245] width 149 height 331
click at [715, 384] on div at bounding box center [684, 245] width 149 height 331
click at [694, 309] on div at bounding box center [684, 245] width 149 height 331
click at [704, 226] on div at bounding box center [684, 245] width 149 height 331
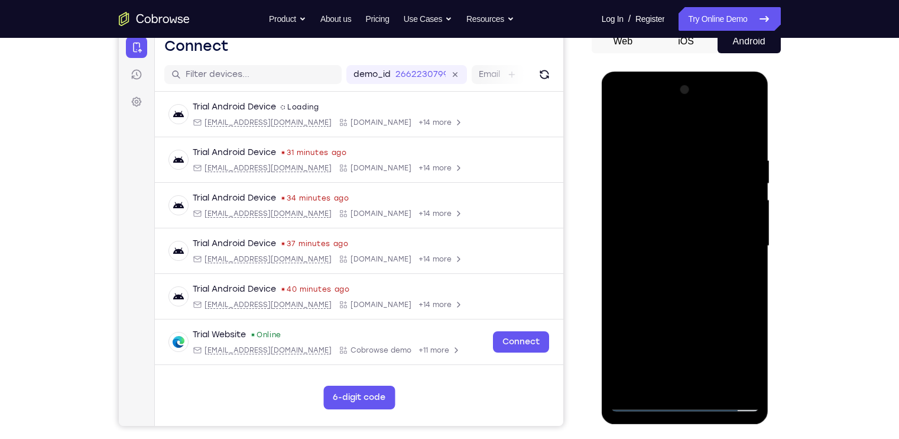
drag, startPoint x: 716, startPoint y: 260, endPoint x: 691, endPoint y: 396, distance: 138.2
click at [691, 396] on div at bounding box center [684, 245] width 149 height 331
drag, startPoint x: 693, startPoint y: 307, endPoint x: 693, endPoint y: 251, distance: 56.1
click at [693, 251] on div at bounding box center [684, 245] width 149 height 331
click at [720, 295] on div at bounding box center [684, 245] width 149 height 331
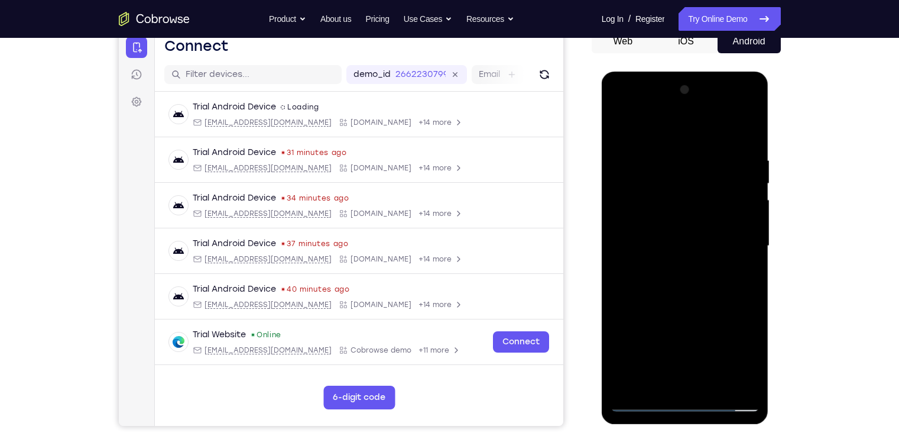
click at [713, 264] on div at bounding box center [684, 245] width 149 height 331
click at [751, 356] on div at bounding box center [684, 245] width 149 height 331
click at [654, 379] on div at bounding box center [684, 245] width 149 height 331
drag, startPoint x: 686, startPoint y: 341, endPoint x: 697, endPoint y: 293, distance: 49.2
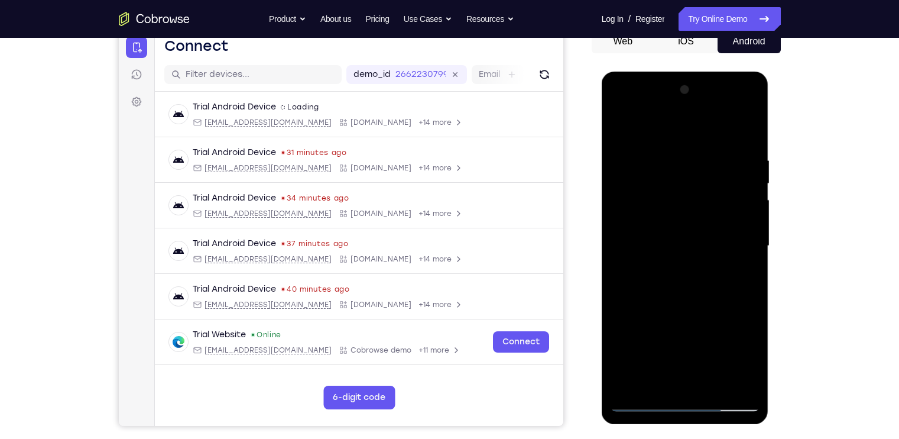
click at [697, 293] on div at bounding box center [684, 245] width 149 height 331
click at [668, 352] on div at bounding box center [684, 245] width 149 height 331
click at [744, 267] on div at bounding box center [684, 245] width 149 height 331
drag, startPoint x: 653, startPoint y: 183, endPoint x: 651, endPoint y: 275, distance: 91.6
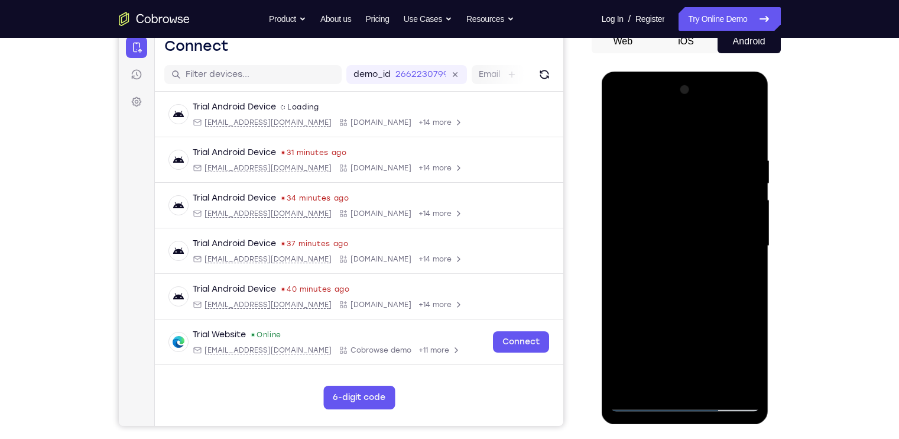
click at [651, 275] on div at bounding box center [684, 245] width 149 height 331
drag, startPoint x: 658, startPoint y: 189, endPoint x: 663, endPoint y: 256, distance: 68.1
click at [663, 256] on div at bounding box center [684, 245] width 149 height 331
drag, startPoint x: 686, startPoint y: 183, endPoint x: 686, endPoint y: 245, distance: 62.6
click at [686, 245] on div at bounding box center [684, 245] width 149 height 331
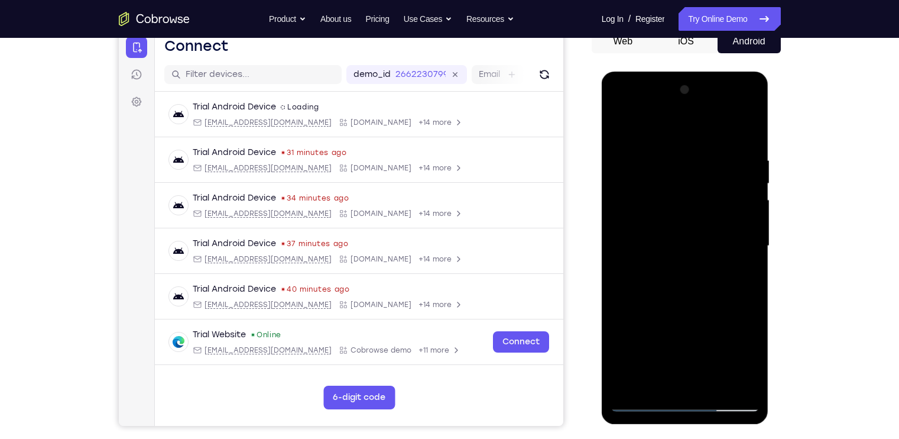
click at [617, 125] on div at bounding box center [684, 245] width 149 height 331
click at [619, 122] on div at bounding box center [684, 245] width 149 height 331
click at [658, 383] on div at bounding box center [684, 245] width 149 height 331
click at [687, 382] on div at bounding box center [684, 245] width 149 height 331
drag, startPoint x: 704, startPoint y: 314, endPoint x: 703, endPoint y: 233, distance: 81.0
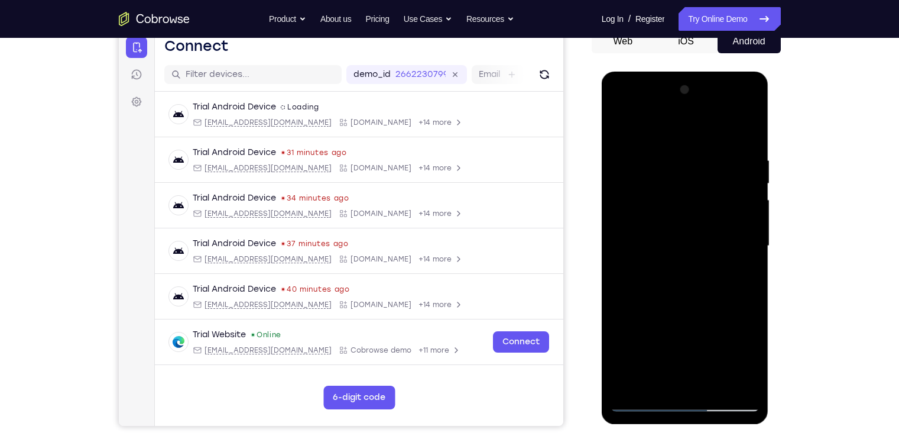
click at [703, 233] on div at bounding box center [684, 245] width 149 height 331
drag, startPoint x: 717, startPoint y: 335, endPoint x: 709, endPoint y: 191, distance: 143.9
click at [709, 191] on div at bounding box center [684, 245] width 149 height 331
drag, startPoint x: 714, startPoint y: 329, endPoint x: 691, endPoint y: 230, distance: 101.3
click at [691, 230] on div at bounding box center [684, 245] width 149 height 331
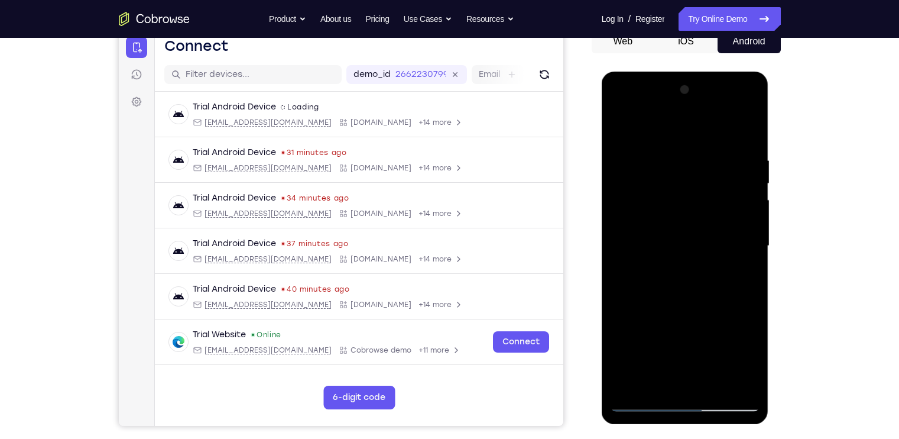
drag, startPoint x: 694, startPoint y: 238, endPoint x: 679, endPoint y: 119, distance: 119.7
click at [679, 119] on div at bounding box center [684, 245] width 149 height 331
drag, startPoint x: 751, startPoint y: 338, endPoint x: 727, endPoint y: 173, distance: 166.6
click at [727, 173] on div at bounding box center [684, 245] width 149 height 331
drag, startPoint x: 726, startPoint y: 332, endPoint x: 712, endPoint y: 157, distance: 176.0
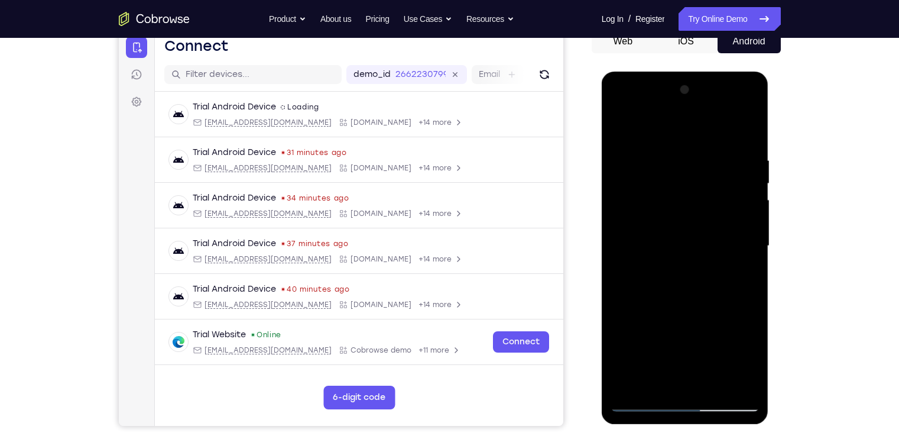
click at [712, 157] on div at bounding box center [684, 245] width 149 height 331
drag, startPoint x: 702, startPoint y: 345, endPoint x: 706, endPoint y: 136, distance: 208.7
click at [706, 136] on div at bounding box center [684, 245] width 149 height 331
drag, startPoint x: 725, startPoint y: 306, endPoint x: 713, endPoint y: 155, distance: 150.5
click at [713, 155] on div at bounding box center [684, 245] width 149 height 331
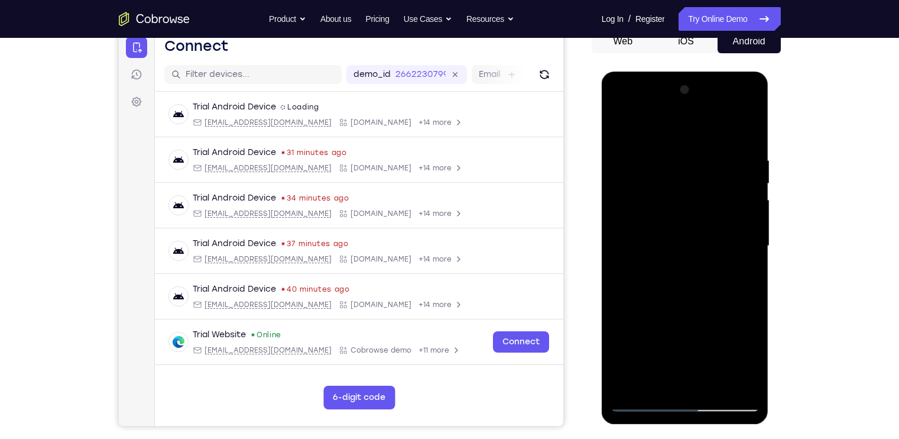
drag, startPoint x: 713, startPoint y: 155, endPoint x: 697, endPoint y: 252, distance: 98.2
click at [697, 252] on div at bounding box center [684, 245] width 149 height 331
drag, startPoint x: 697, startPoint y: 252, endPoint x: 689, endPoint y: 472, distance: 219.4
click at [689, 426] on html "Online web based iOS Simulators and Android Emulators. Run iPhone, iPad, Mobile…" at bounding box center [686, 249] width 168 height 355
click at [752, 324] on div at bounding box center [684, 245] width 149 height 331
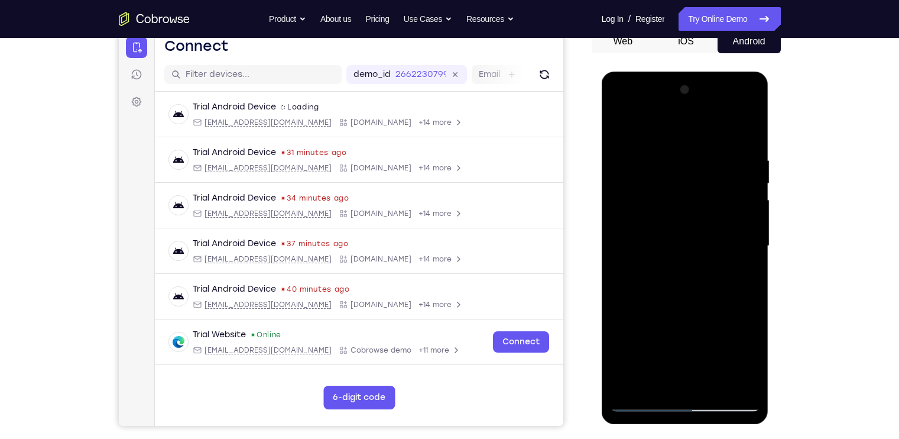
click at [684, 172] on div at bounding box center [684, 245] width 149 height 331
click at [696, 379] on div at bounding box center [684, 245] width 149 height 331
drag, startPoint x: 710, startPoint y: 323, endPoint x: 707, endPoint y: 199, distance: 124.1
click at [707, 199] on div at bounding box center [684, 245] width 149 height 331
drag, startPoint x: 710, startPoint y: 327, endPoint x: 705, endPoint y: 170, distance: 157.3
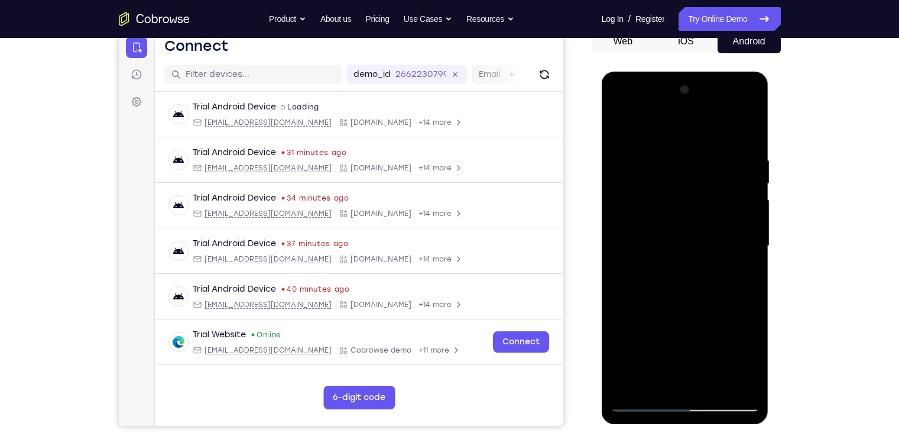
click at [705, 170] on div at bounding box center [684, 245] width 149 height 331
drag, startPoint x: 706, startPoint y: 302, endPoint x: 675, endPoint y: 142, distance: 162.4
click at [675, 142] on div at bounding box center [684, 245] width 149 height 331
click at [749, 280] on div at bounding box center [684, 245] width 149 height 331
drag, startPoint x: 721, startPoint y: 324, endPoint x: 714, endPoint y: 155, distance: 169.2
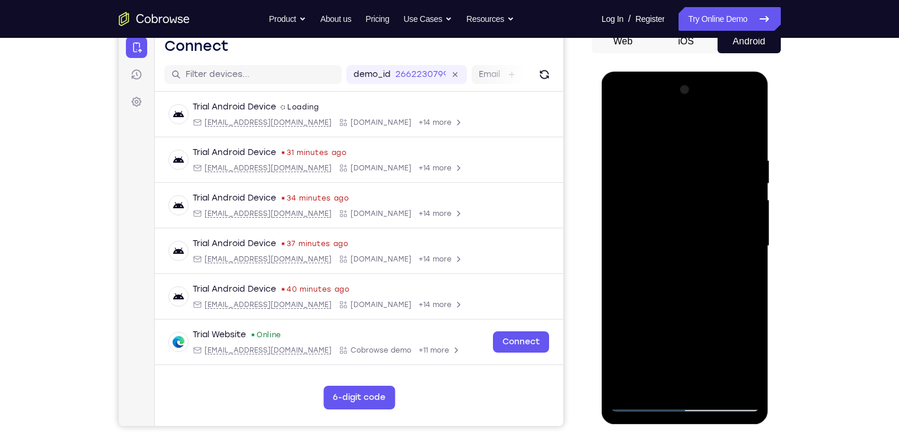
click at [714, 155] on div at bounding box center [684, 245] width 149 height 331
drag, startPoint x: 703, startPoint y: 262, endPoint x: 683, endPoint y: 119, distance: 145.0
click at [683, 119] on div at bounding box center [684, 245] width 149 height 331
drag, startPoint x: 713, startPoint y: 298, endPoint x: 709, endPoint y: 189, distance: 109.4
click at [709, 189] on div at bounding box center [684, 245] width 149 height 331
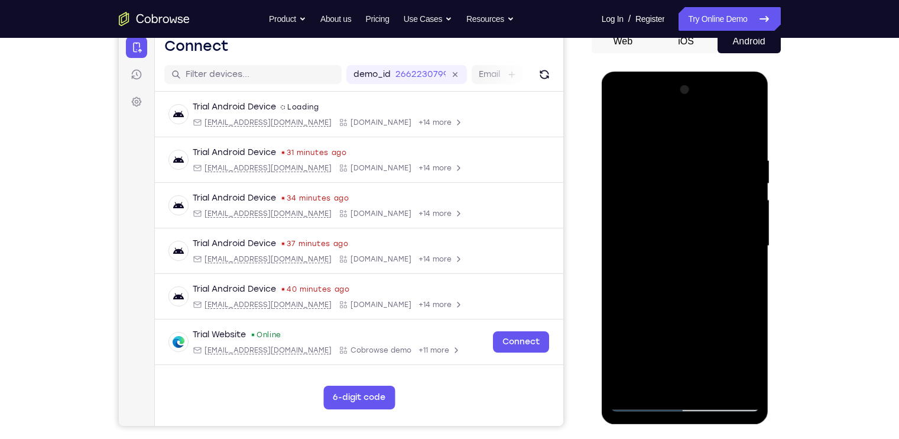
drag, startPoint x: 716, startPoint y: 288, endPoint x: 714, endPoint y: 98, distance: 189.7
click at [714, 98] on div at bounding box center [684, 245] width 149 height 331
drag, startPoint x: 720, startPoint y: 285, endPoint x: 703, endPoint y: 105, distance: 181.0
click at [703, 105] on div at bounding box center [684, 245] width 149 height 331
drag, startPoint x: 697, startPoint y: 294, endPoint x: 683, endPoint y: 169, distance: 126.2
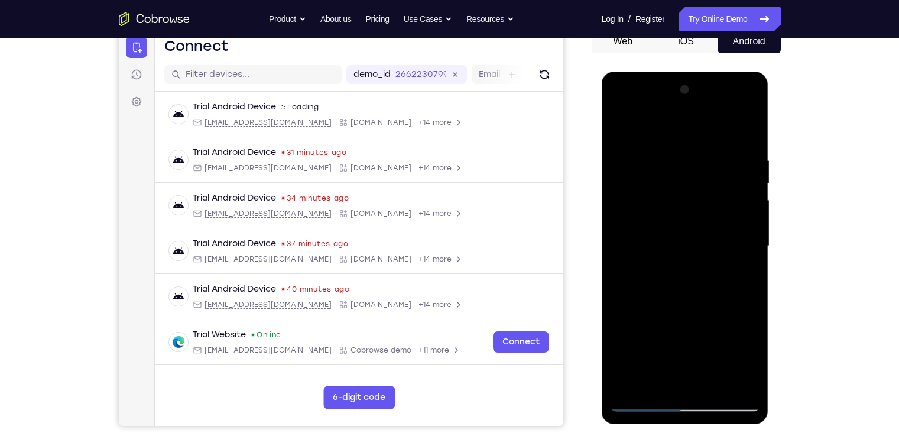
click at [683, 169] on div at bounding box center [684, 245] width 149 height 331
drag, startPoint x: 688, startPoint y: 318, endPoint x: 647, endPoint y: 124, distance: 198.2
click at [647, 124] on div at bounding box center [684, 245] width 149 height 331
drag, startPoint x: 703, startPoint y: 338, endPoint x: 692, endPoint y: 156, distance: 182.4
click at [692, 156] on div at bounding box center [684, 245] width 149 height 331
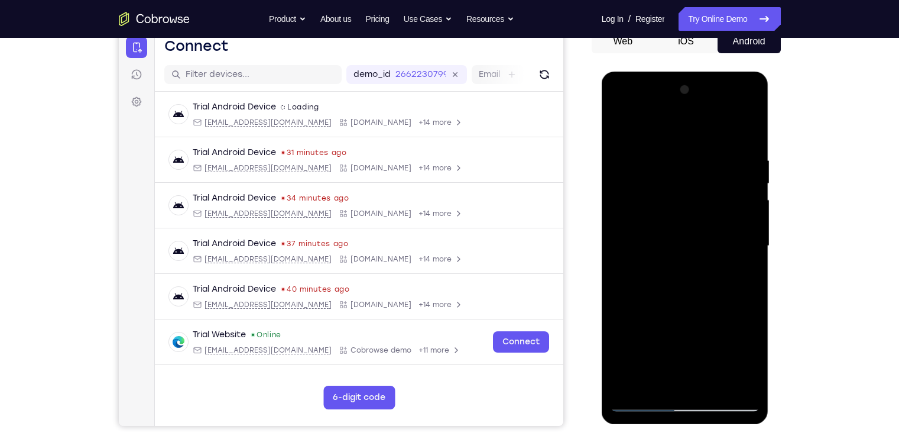
click at [752, 324] on div at bounding box center [684, 245] width 149 height 331
click at [686, 177] on div at bounding box center [684, 245] width 149 height 331
click at [694, 376] on div at bounding box center [684, 245] width 149 height 331
drag, startPoint x: 713, startPoint y: 323, endPoint x: 703, endPoint y: 151, distance: 172.2
click at [703, 151] on div at bounding box center [684, 245] width 149 height 331
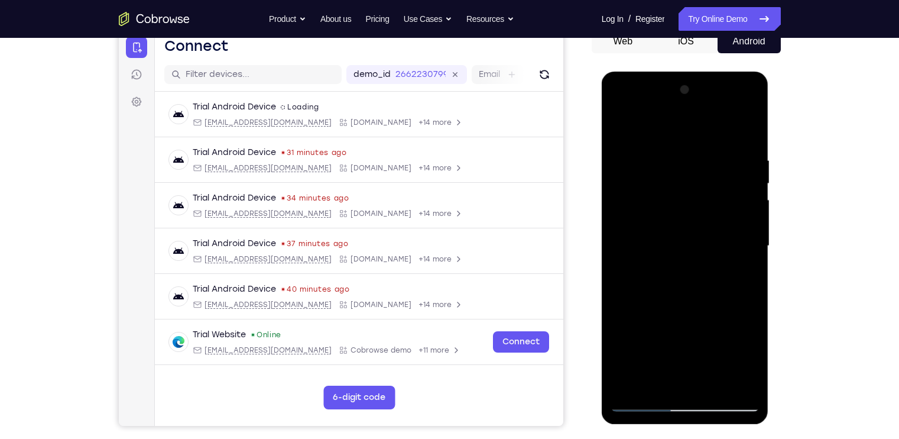
drag, startPoint x: 708, startPoint y: 275, endPoint x: 699, endPoint y: 186, distance: 89.7
click at [699, 186] on div at bounding box center [684, 245] width 149 height 331
drag, startPoint x: 729, startPoint y: 322, endPoint x: 712, endPoint y: 186, distance: 136.9
click at [712, 186] on div at bounding box center [684, 245] width 149 height 331
drag, startPoint x: 720, startPoint y: 312, endPoint x: 711, endPoint y: 165, distance: 147.4
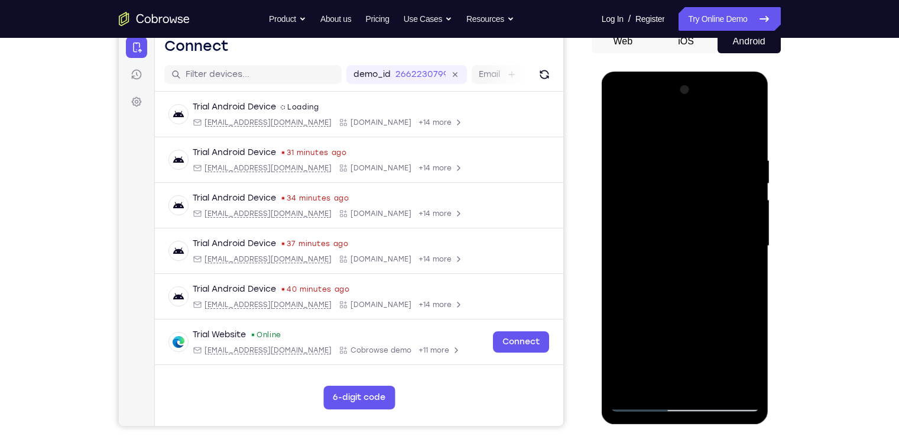
click at [711, 165] on div at bounding box center [684, 245] width 149 height 331
drag, startPoint x: 706, startPoint y: 265, endPoint x: 706, endPoint y: 375, distance: 109.9
click at [706, 375] on div at bounding box center [684, 245] width 149 height 331
drag, startPoint x: 683, startPoint y: 261, endPoint x: 671, endPoint y: 353, distance: 93.5
click at [671, 353] on div at bounding box center [684, 245] width 149 height 331
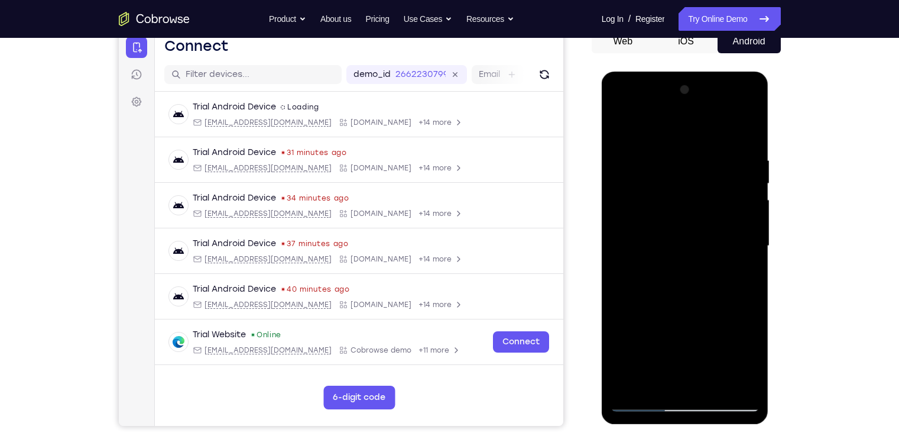
drag, startPoint x: 683, startPoint y: 307, endPoint x: 660, endPoint y: 106, distance: 202.8
click at [660, 106] on div at bounding box center [684, 245] width 149 height 331
drag, startPoint x: 679, startPoint y: 242, endPoint x: 652, endPoint y: 106, distance: 138.5
click at [652, 106] on div at bounding box center [684, 245] width 149 height 331
drag, startPoint x: 711, startPoint y: 331, endPoint x: 713, endPoint y: 148, distance: 183.2
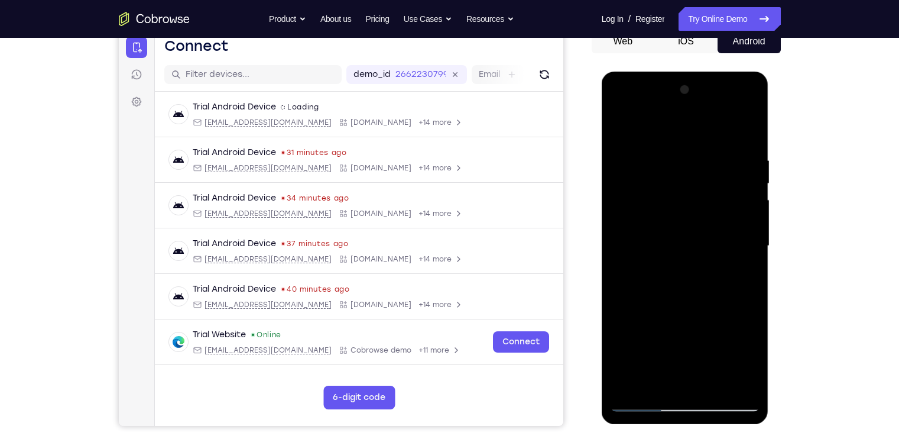
click at [713, 148] on div at bounding box center [684, 245] width 149 height 331
drag, startPoint x: 711, startPoint y: 324, endPoint x: 715, endPoint y: 157, distance: 167.3
click at [715, 157] on div at bounding box center [684, 245] width 149 height 331
click at [753, 330] on div at bounding box center [684, 245] width 149 height 331
click at [683, 180] on div at bounding box center [684, 245] width 149 height 331
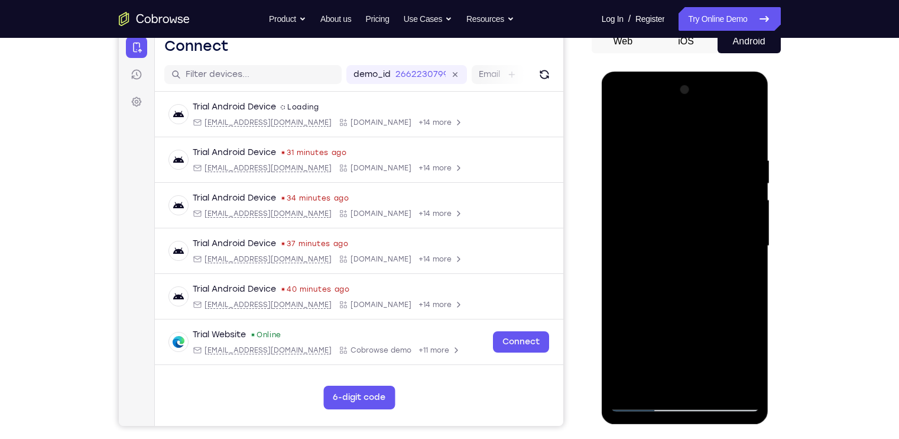
click at [676, 375] on div at bounding box center [684, 245] width 149 height 331
click at [651, 386] on div at bounding box center [684, 245] width 149 height 331
click at [619, 313] on div at bounding box center [684, 245] width 149 height 331
click at [681, 247] on div at bounding box center [684, 245] width 149 height 331
drag, startPoint x: 697, startPoint y: 319, endPoint x: 675, endPoint y: 148, distance: 172.9
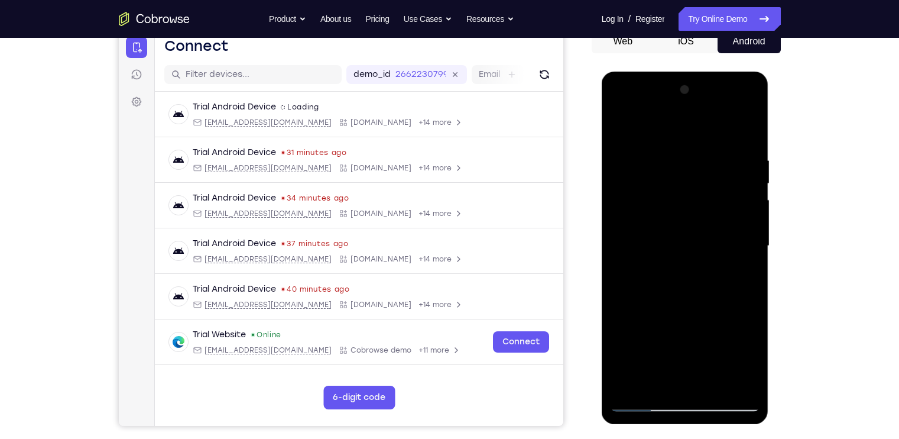
click at [675, 148] on div at bounding box center [684, 245] width 149 height 331
drag, startPoint x: 713, startPoint y: 295, endPoint x: 706, endPoint y: 149, distance: 146.7
click at [706, 149] on div at bounding box center [684, 245] width 149 height 331
drag, startPoint x: 724, startPoint y: 284, endPoint x: 709, endPoint y: 136, distance: 148.5
click at [709, 136] on div at bounding box center [684, 245] width 149 height 331
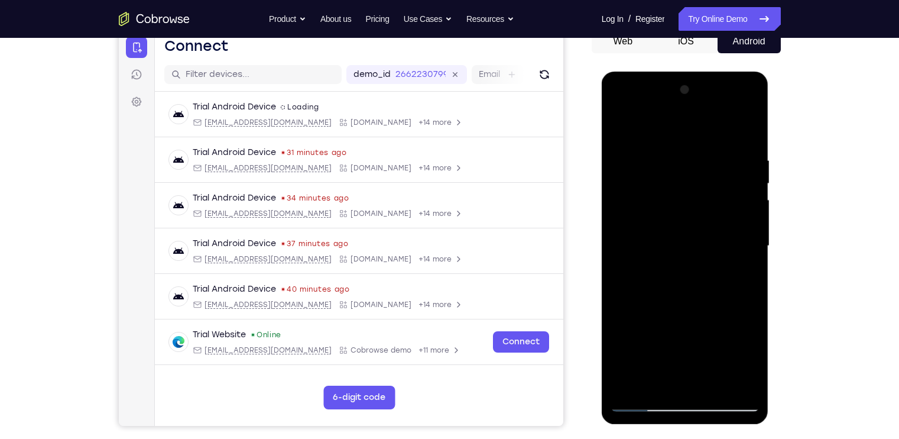
drag, startPoint x: 715, startPoint y: 337, endPoint x: 704, endPoint y: 173, distance: 164.7
drag, startPoint x: 102, startPoint y: 101, endPoint x: 828, endPoint y: 201, distance: 732.6
click at [828, 201] on div "Your Support Agent Your Customer Web iOS Android Next Steps We’d be happy to gi…" at bounding box center [449, 304] width 899 height 780
click at [750, 321] on div at bounding box center [684, 245] width 149 height 331
click at [691, 173] on div at bounding box center [684, 245] width 149 height 331
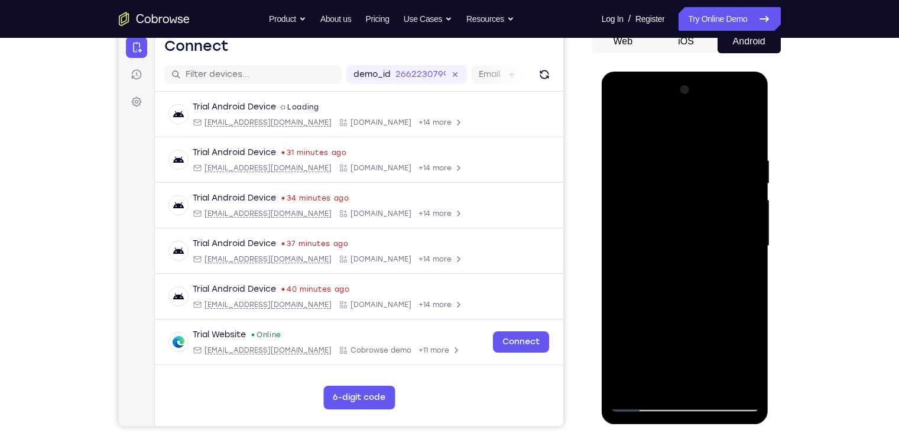
click at [703, 375] on div at bounding box center [684, 245] width 149 height 331
drag, startPoint x: 698, startPoint y: 301, endPoint x: 687, endPoint y: 111, distance: 190.6
click at [687, 111] on div at bounding box center [684, 245] width 149 height 331
drag, startPoint x: 687, startPoint y: 301, endPoint x: 669, endPoint y: 144, distance: 158.3
click at [669, 144] on div at bounding box center [684, 245] width 149 height 331
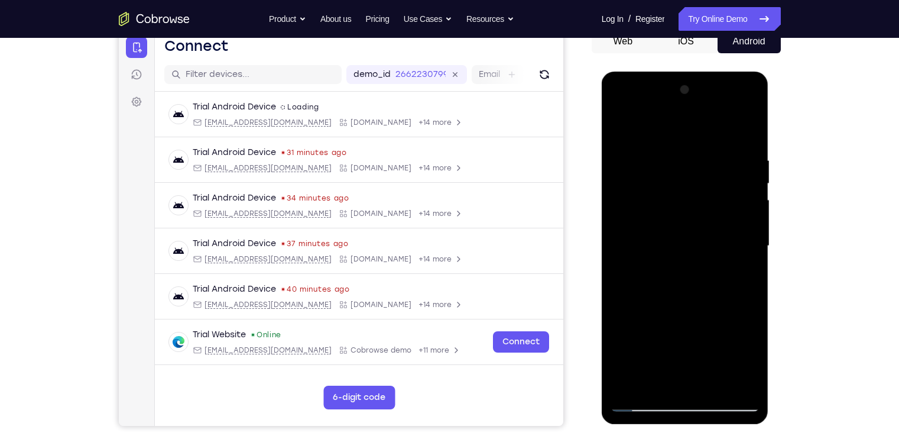
drag, startPoint x: 713, startPoint y: 269, endPoint x: 703, endPoint y: 133, distance: 136.3
drag, startPoint x: 101, startPoint y: 61, endPoint x: 858, endPoint y: 148, distance: 762.0
click at [858, 148] on div "Your Support Agent Your Customer Web iOS Android Next Steps We’d be happy to gi…" at bounding box center [449, 304] width 899 height 780
drag, startPoint x: 741, startPoint y: 261, endPoint x: 726, endPoint y: 35, distance: 226.2
click at [726, 72] on html "Online web based iOS Simulators and Android Emulators. Run iPhone, iPad, Mobile…" at bounding box center [686, 249] width 168 height 355
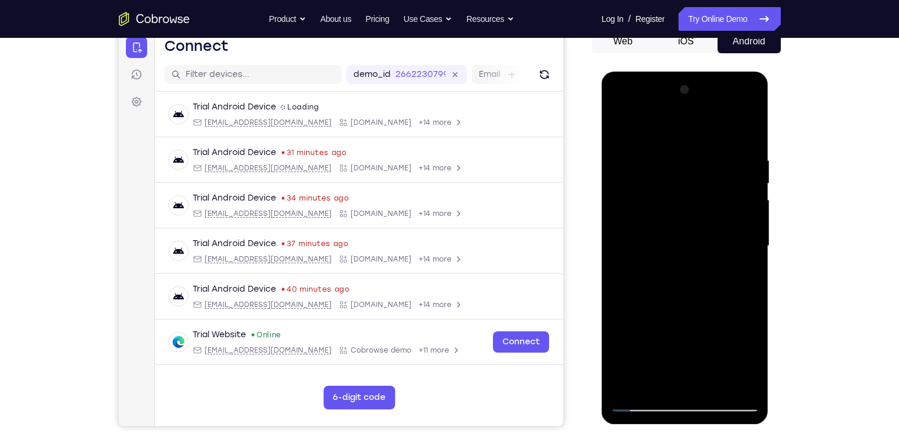
drag, startPoint x: 710, startPoint y: 236, endPoint x: 686, endPoint y: 61, distance: 177.3
click at [686, 72] on html "Online web based iOS Simulators and Android Emulators. Run iPhone, iPad, Mobile…" at bounding box center [686, 249] width 168 height 355
click at [751, 330] on div at bounding box center [684, 245] width 149 height 331
click at [684, 179] on div at bounding box center [684, 245] width 149 height 331
click at [694, 381] on div at bounding box center [684, 245] width 149 height 331
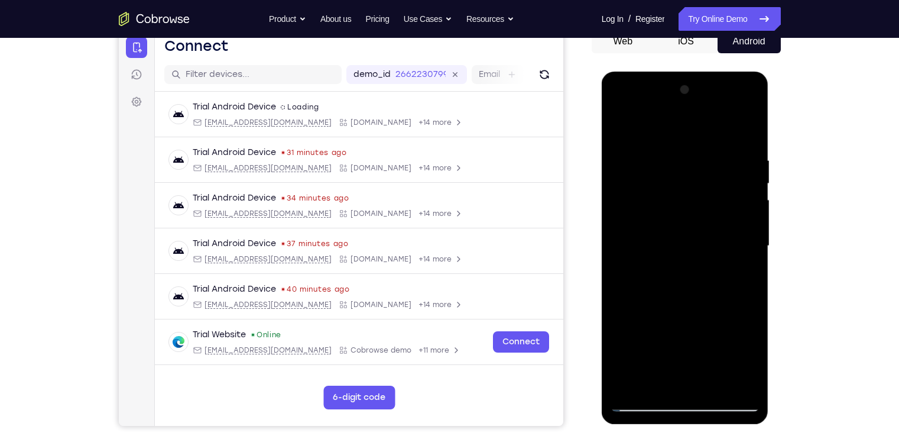
drag, startPoint x: 111, startPoint y: 313, endPoint x: 866, endPoint y: 404, distance: 760.2
click at [866, 404] on div "Your Support Agent Your Customer Web iOS Android Next Steps We’d be happy to gi…" at bounding box center [449, 304] width 899 height 780
click at [746, 205] on div at bounding box center [684, 245] width 149 height 331
